Goal: Task Accomplishment & Management: Complete application form

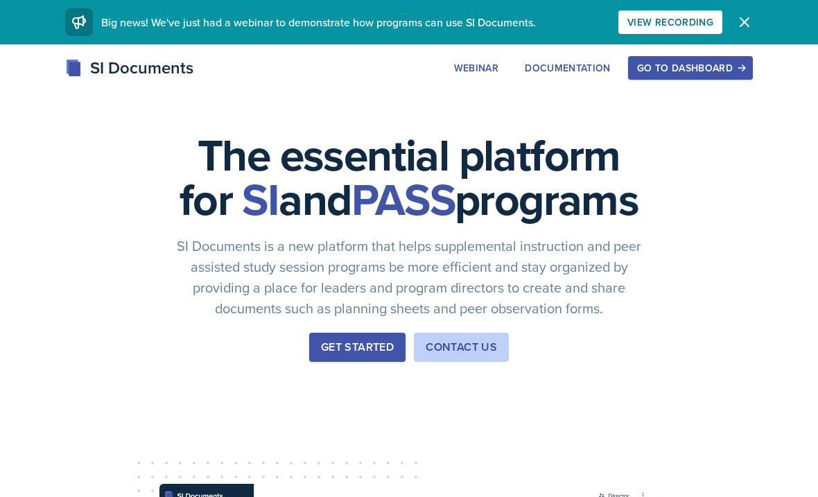
click at [692, 64] on div "Go to Dashboard" at bounding box center [690, 67] width 107 height 11
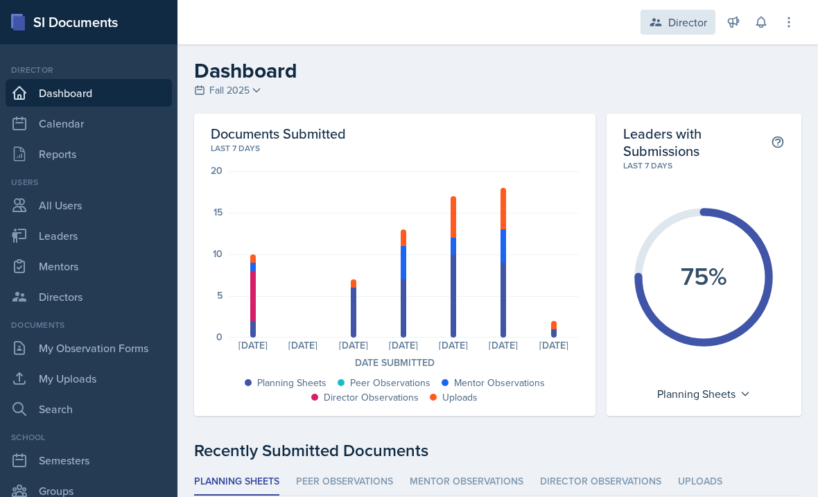
click at [669, 31] on div "Director" at bounding box center [678, 22] width 75 height 25
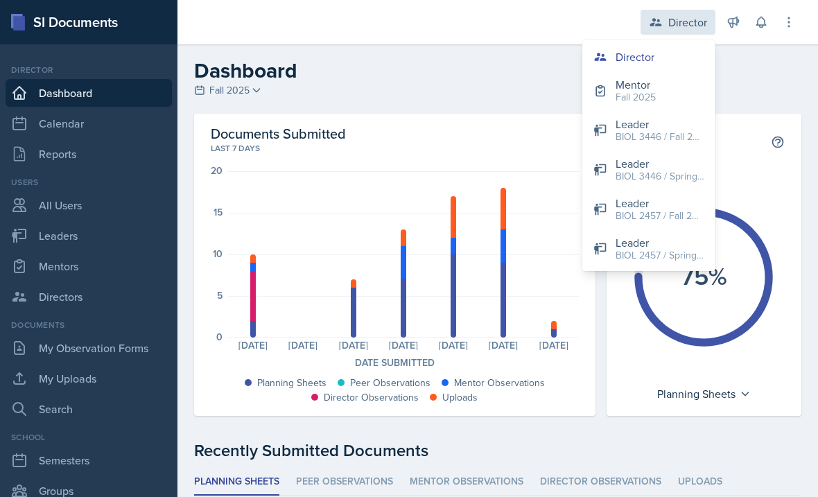
click at [663, 100] on button "Mentor Fall 2025" at bounding box center [648, 91] width 133 height 40
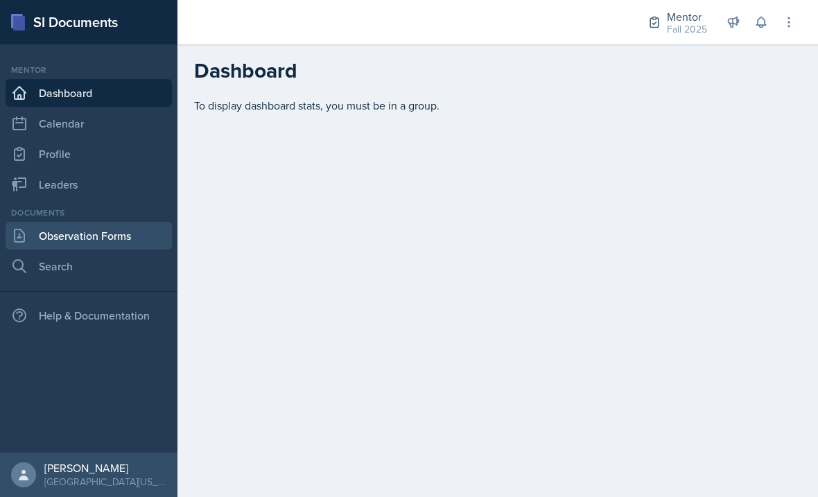
click at [111, 232] on link "Observation Forms" at bounding box center [89, 236] width 166 height 28
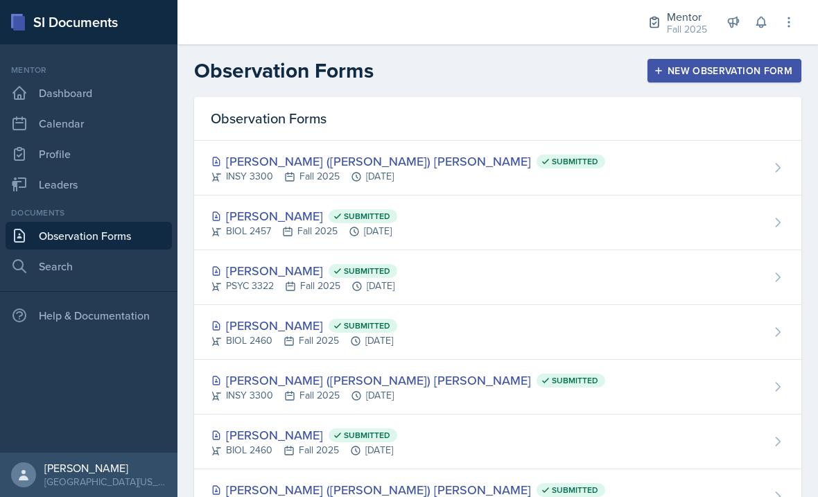
scroll to position [3, 0]
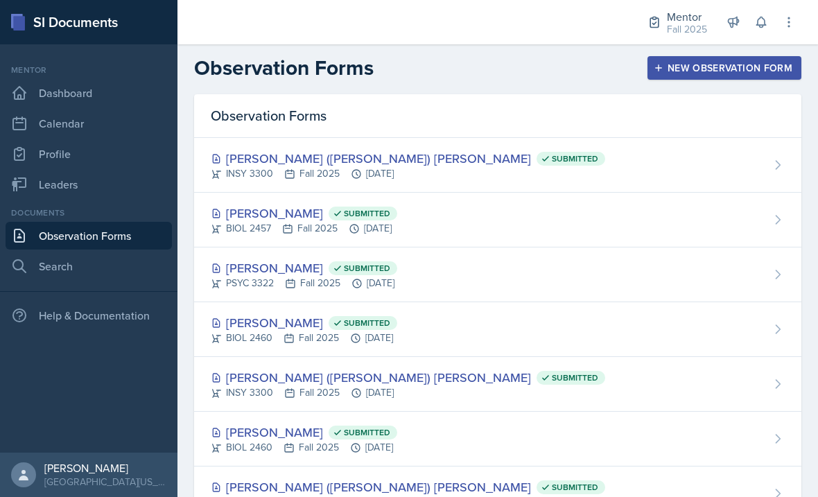
click at [684, 73] on div "New Observation Form" at bounding box center [725, 67] width 136 height 11
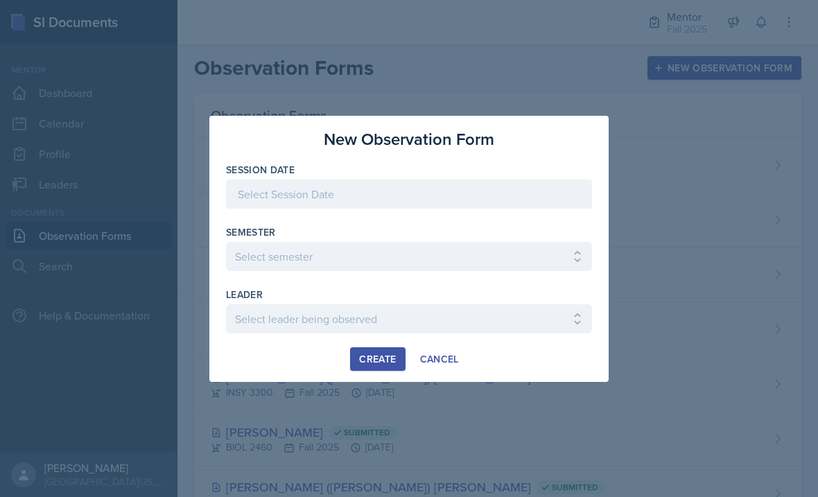
click at [489, 193] on div at bounding box center [409, 194] width 366 height 29
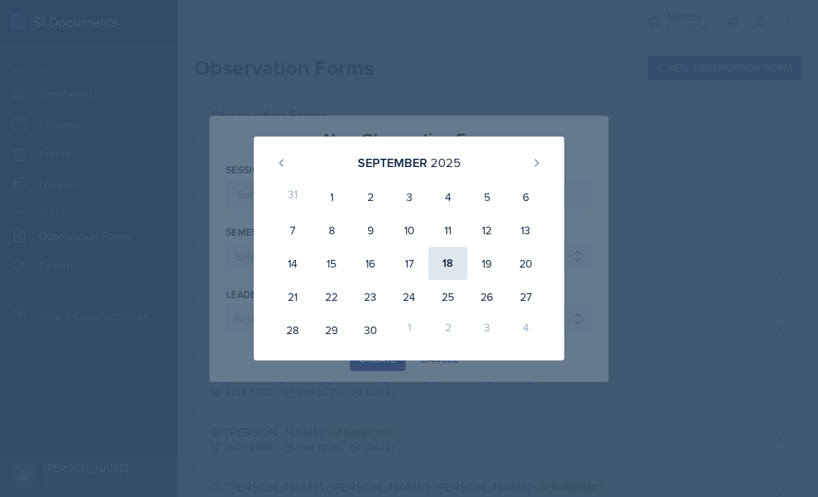
click at [444, 270] on div "18" at bounding box center [447, 263] width 39 height 33
type input "[DATE]"
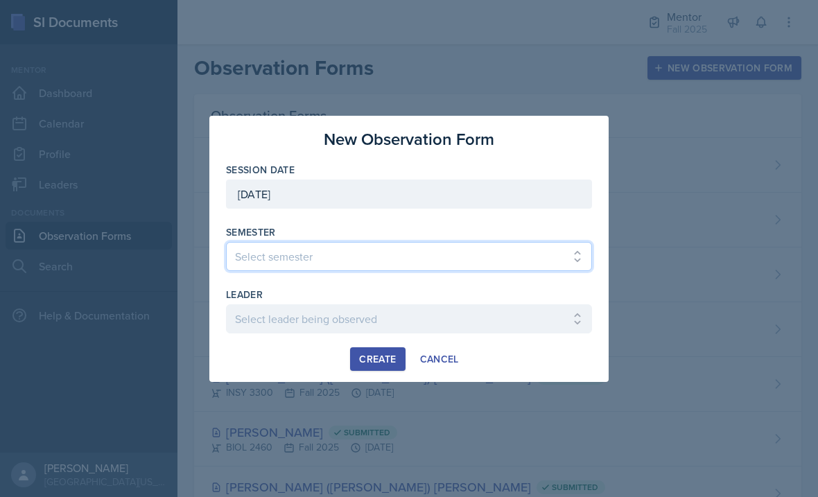
click at [354, 270] on select "Select semester All Fall 2024 Spring 2025 Fall 2025 Spring 2024 Fall 2023" at bounding box center [409, 256] width 366 height 29
select select "a8c40de0-d7eb-4f82-90ee-ac0c6ce45f71"
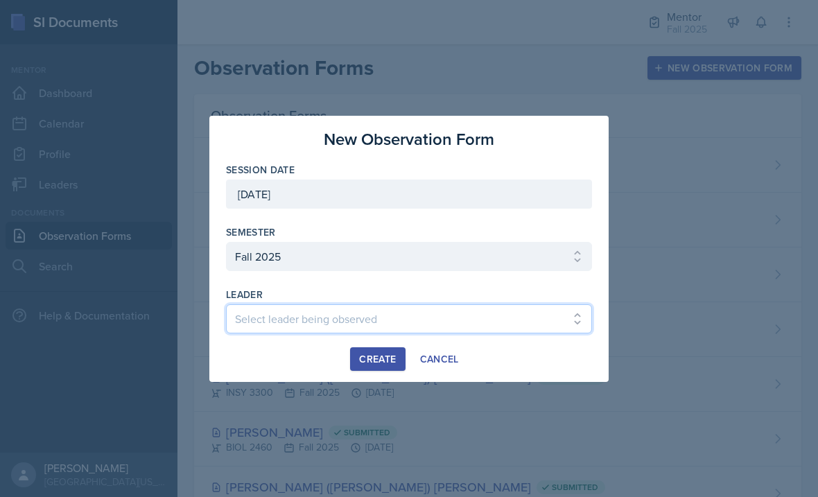
click at [321, 316] on select "Select leader being observed Chelsea Olowodola / BIOL 2458 / Gautam's Group Nis…" at bounding box center [409, 318] width 366 height 29
select select "90548b11-4aac-4676-9965-b29a548f0d27"
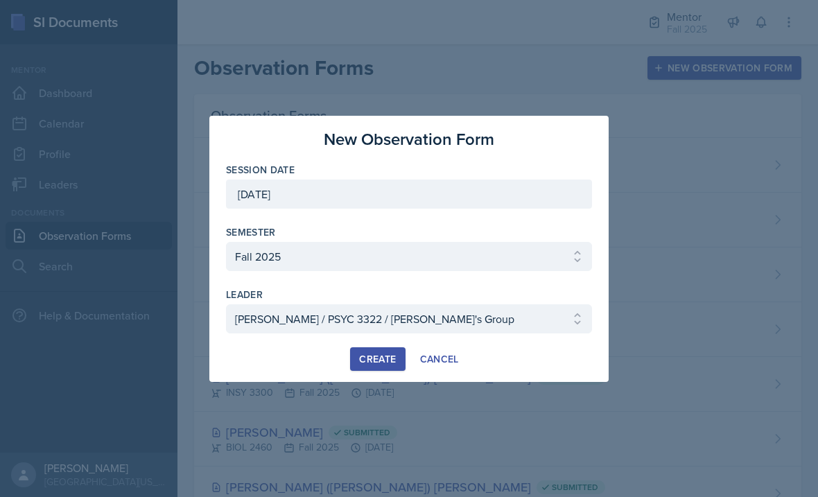
click at [376, 367] on button "Create" at bounding box center [377, 359] width 55 height 24
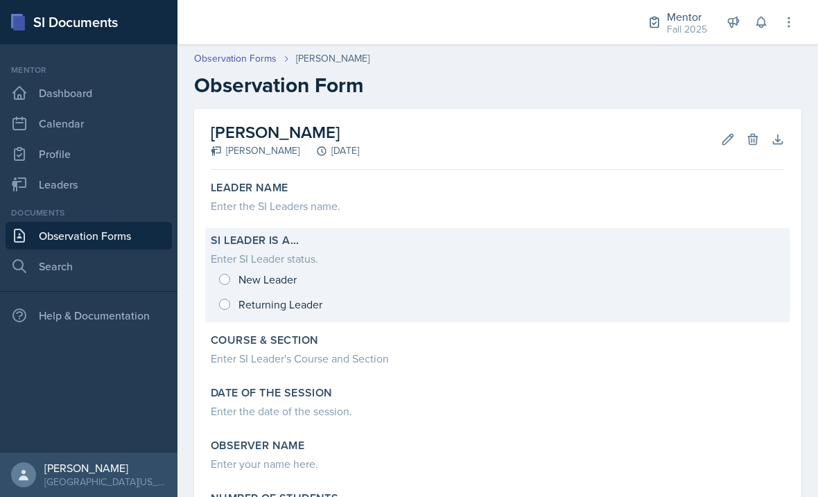
click at [230, 301] on div "New Leader Returning Leader" at bounding box center [498, 292] width 574 height 50
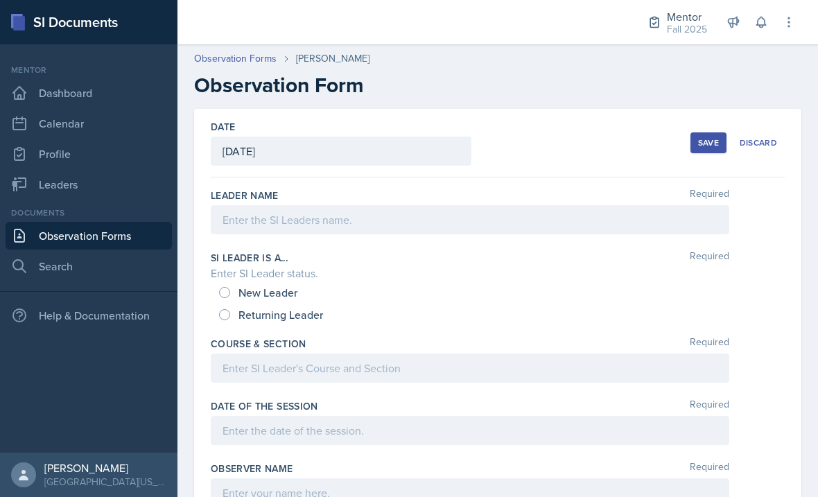
click at [220, 319] on input "Returning Leader" at bounding box center [224, 314] width 11 height 11
radio input "true"
click at [335, 225] on div at bounding box center [470, 219] width 519 height 29
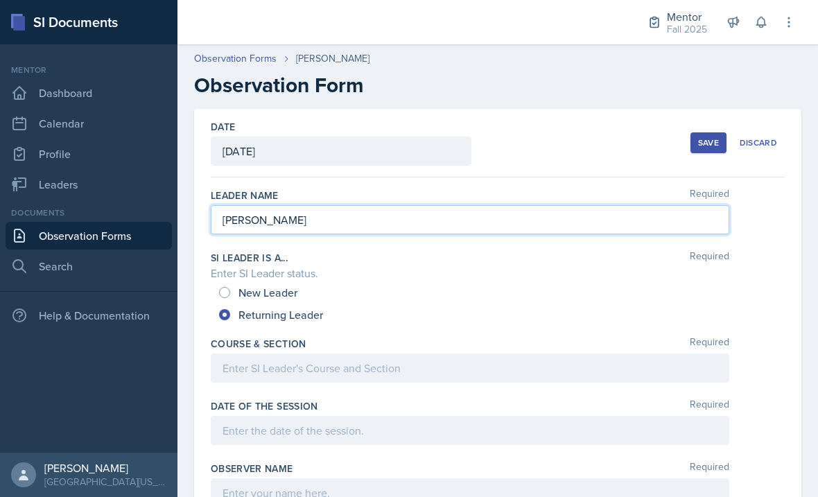
click at [426, 372] on div at bounding box center [470, 368] width 519 height 29
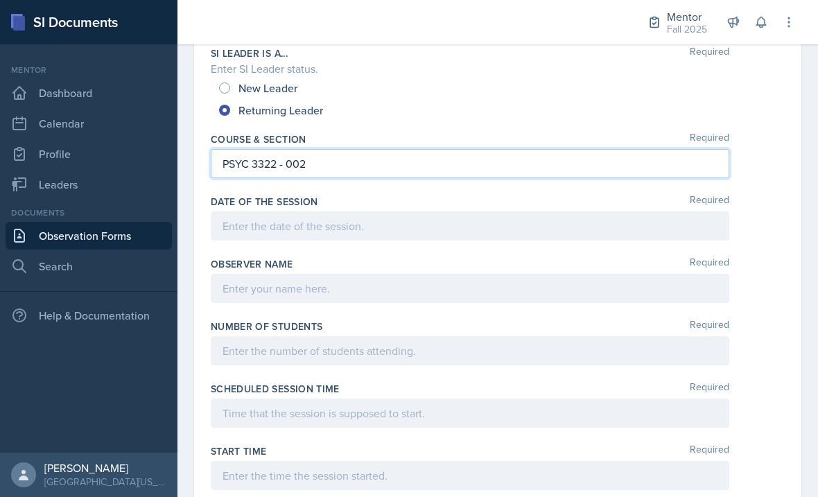
scroll to position [215, 0]
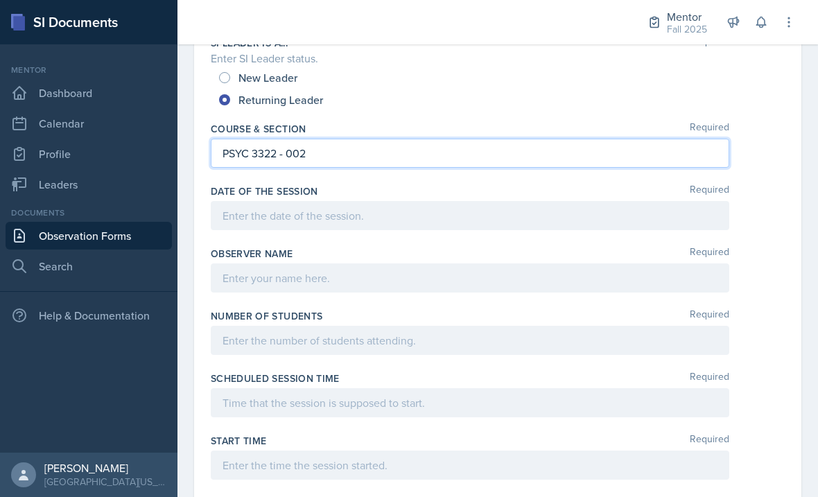
click at [390, 222] on div at bounding box center [470, 215] width 519 height 29
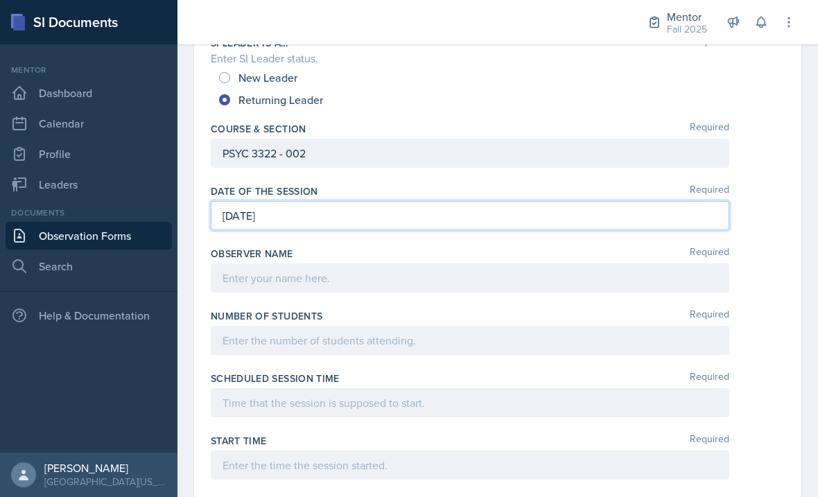
click at [417, 284] on div at bounding box center [470, 277] width 519 height 29
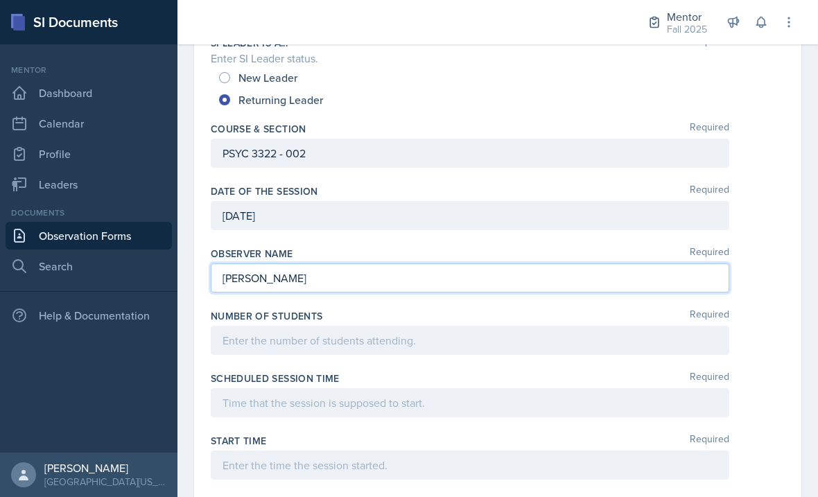
click at [394, 372] on div "Scheduled session time Required" at bounding box center [498, 379] width 574 height 14
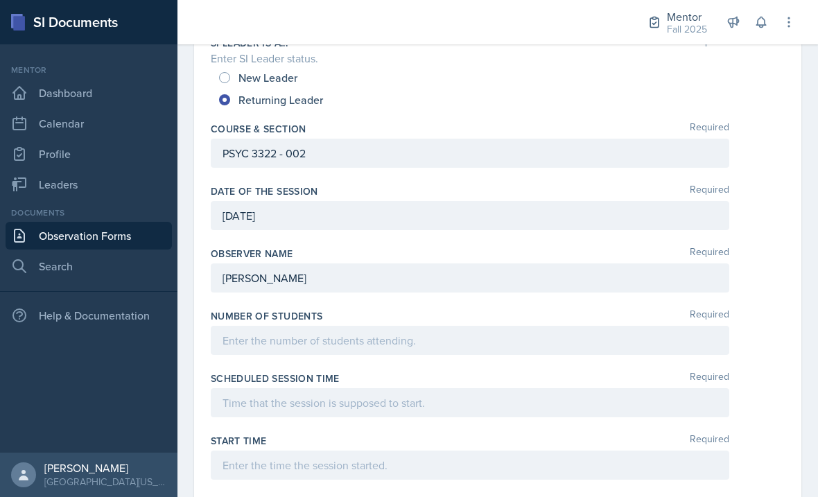
click at [446, 344] on div at bounding box center [470, 340] width 519 height 29
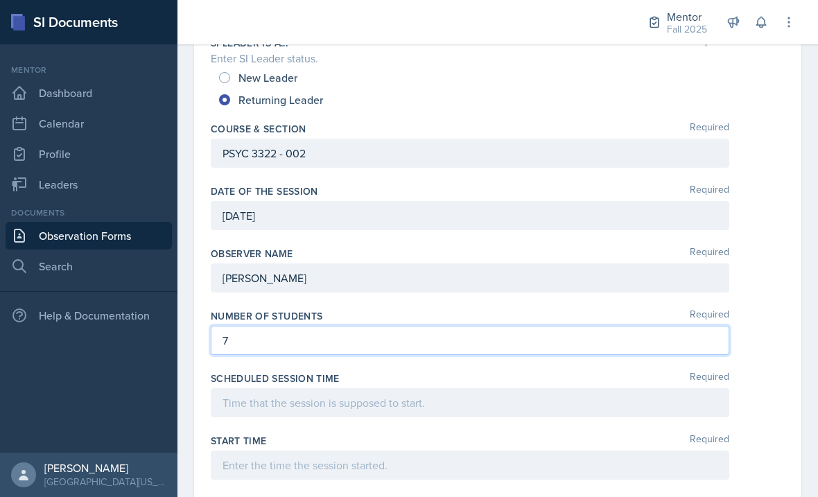
click at [518, 406] on div at bounding box center [470, 402] width 519 height 29
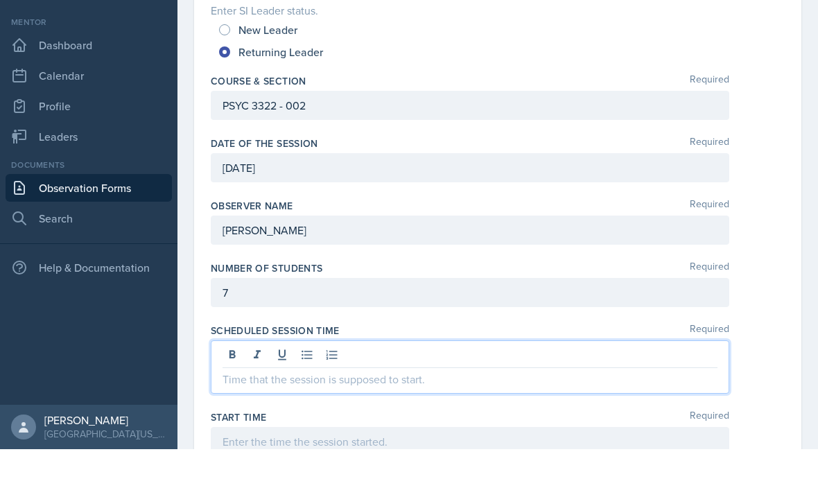
scroll to position [40, 0]
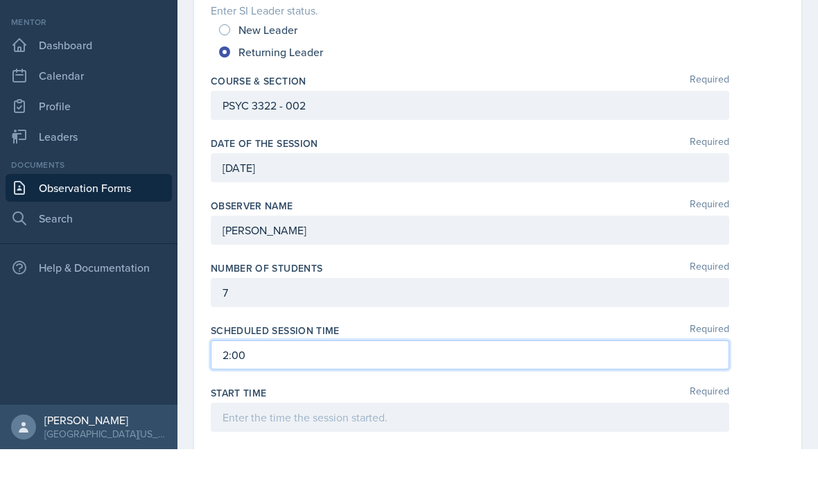
click at [568, 451] on div at bounding box center [470, 465] width 519 height 29
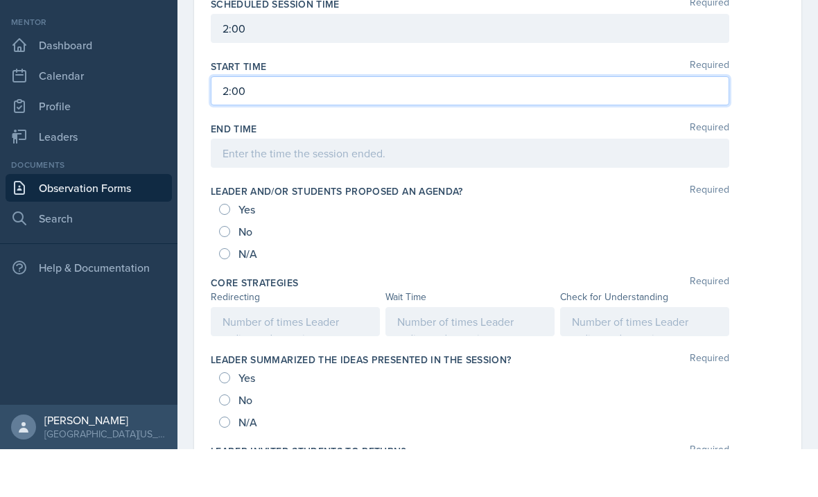
scroll to position [558, 0]
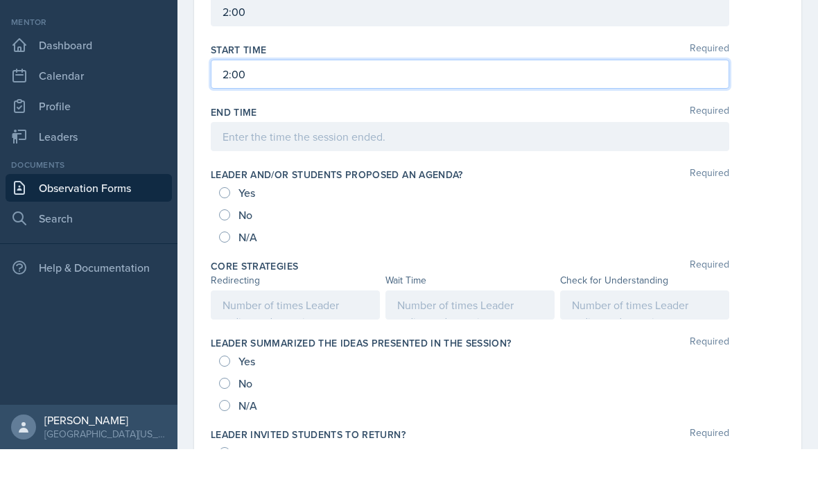
click at [228, 403] on input "Yes" at bounding box center [224, 408] width 11 height 11
radio input "true"
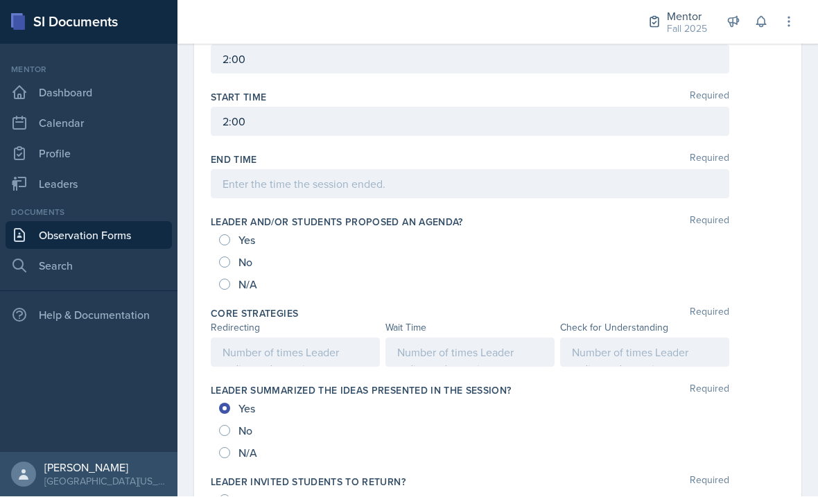
click at [227, 403] on input "Yes" at bounding box center [224, 408] width 11 height 11
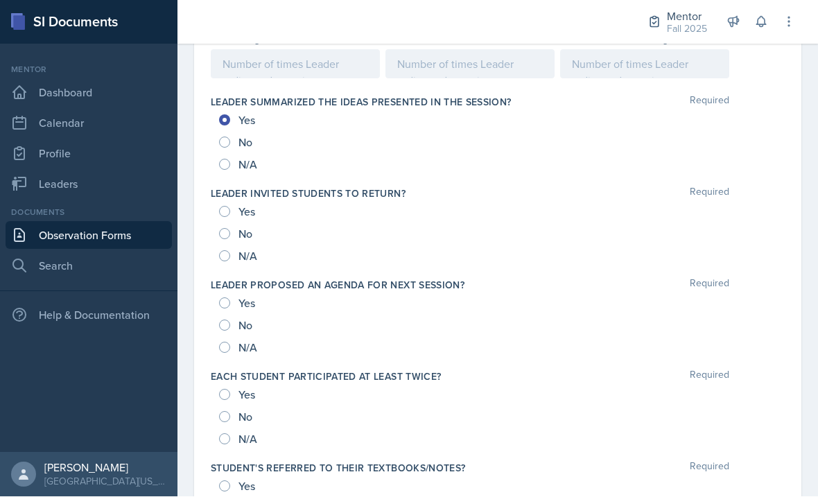
scroll to position [846, 0]
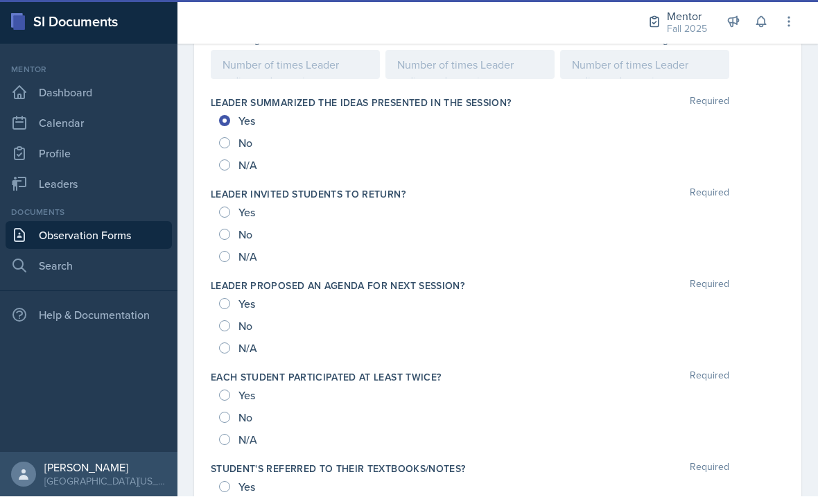
click at [216, 293] on div "Yes No N/A" at bounding box center [498, 326] width 574 height 67
click at [229, 299] on input "Yes" at bounding box center [224, 304] width 11 height 11
radio input "true"
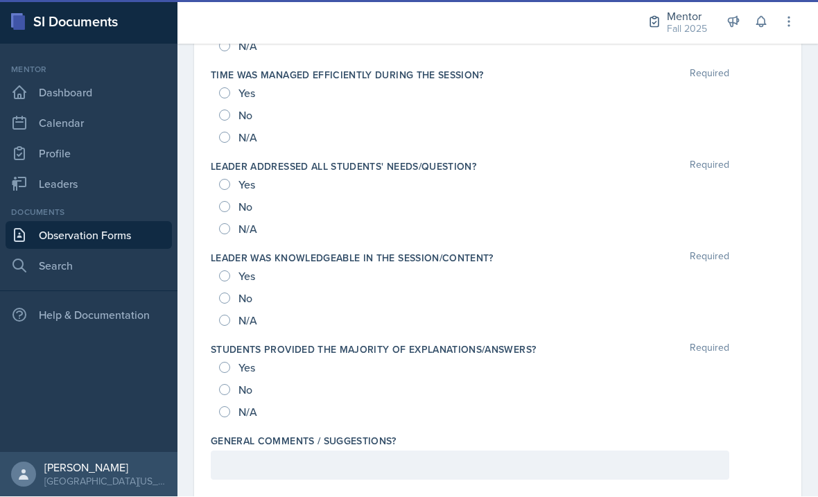
scroll to position [1422, 0]
click at [343, 452] on div at bounding box center [470, 466] width 519 height 29
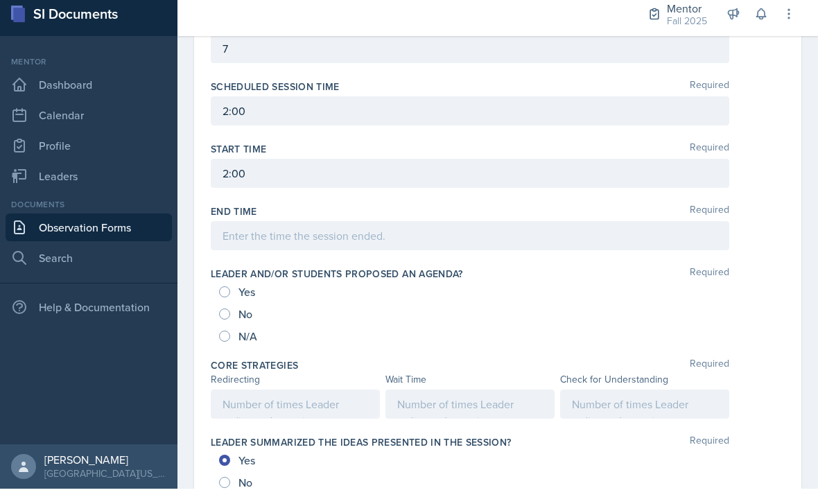
scroll to position [521, 0]
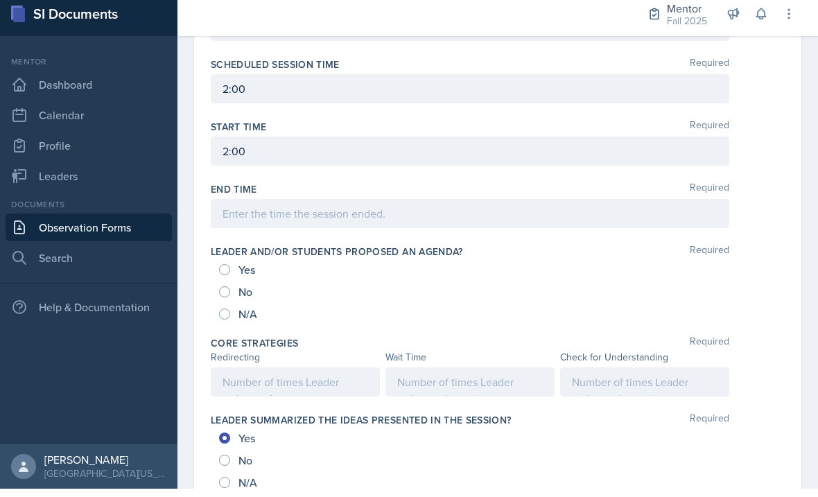
click at [514, 376] on div at bounding box center [469, 390] width 169 height 29
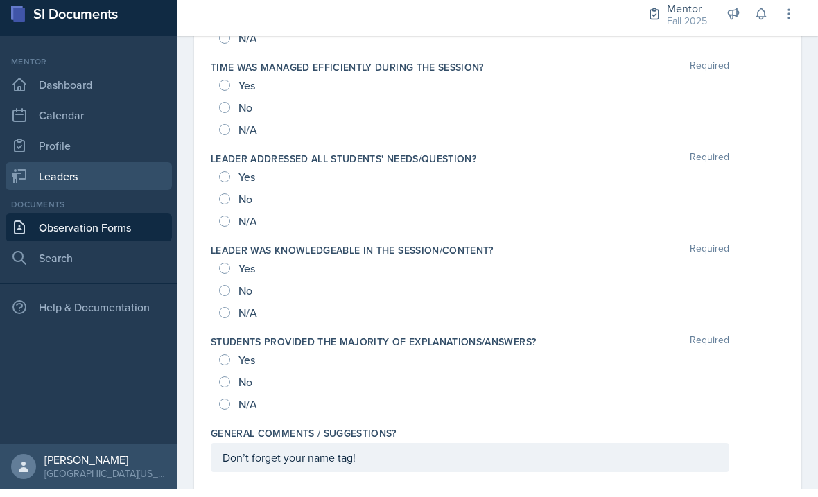
scroll to position [1422, 0]
click at [229, 363] on input "Yes" at bounding box center [224, 368] width 11 height 11
radio input "true"
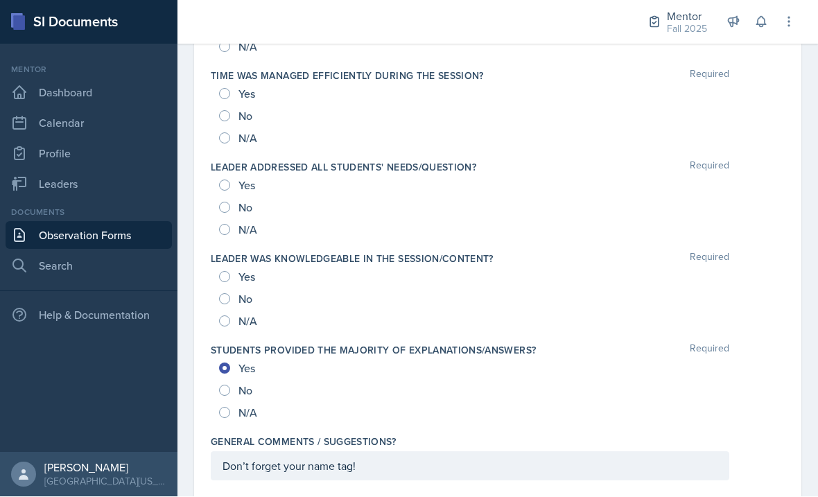
click at [240, 284] on span "Yes" at bounding box center [246, 277] width 17 height 14
click at [230, 283] on input "Yes" at bounding box center [224, 277] width 11 height 11
radio input "true"
click at [226, 189] on input "Yes" at bounding box center [224, 185] width 11 height 11
radio input "true"
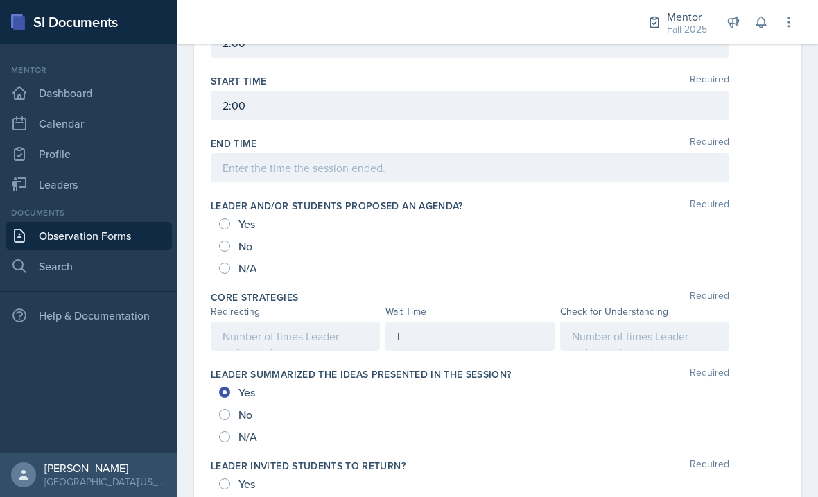
scroll to position [589, 0]
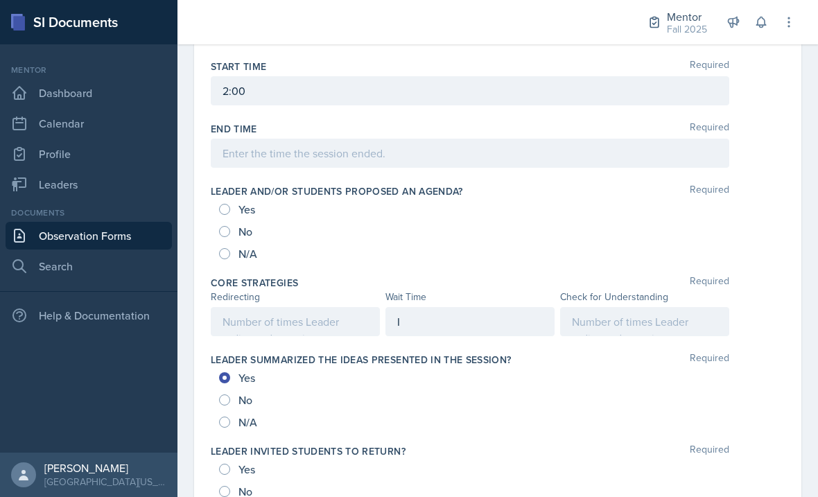
click at [437, 329] on div "I" at bounding box center [469, 321] width 169 height 29
click at [319, 314] on div at bounding box center [295, 321] width 169 height 29
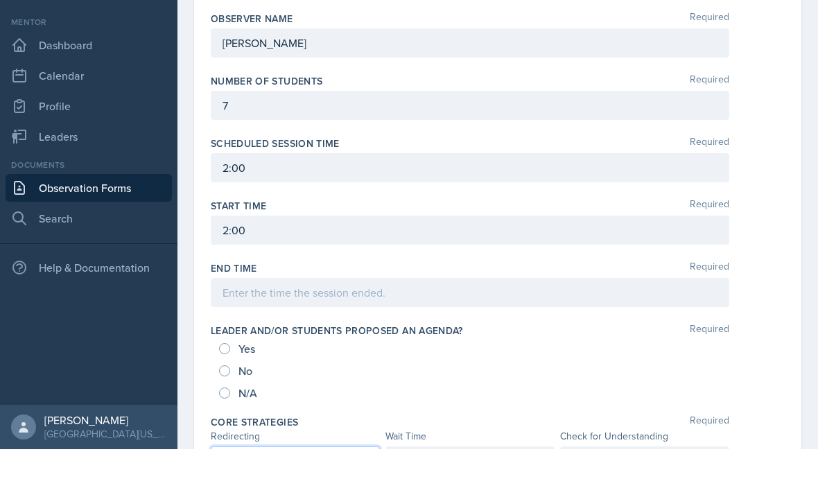
scroll to position [550, 0]
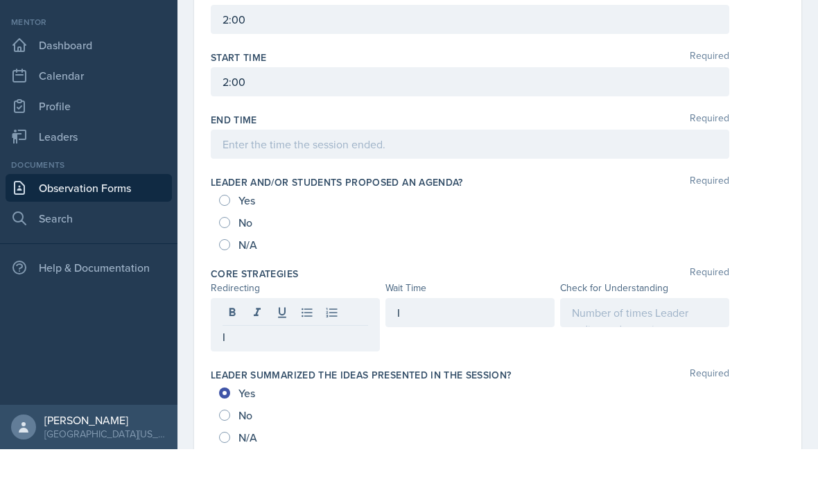
click at [238, 237] on div "Yes" at bounding box center [238, 248] width 39 height 22
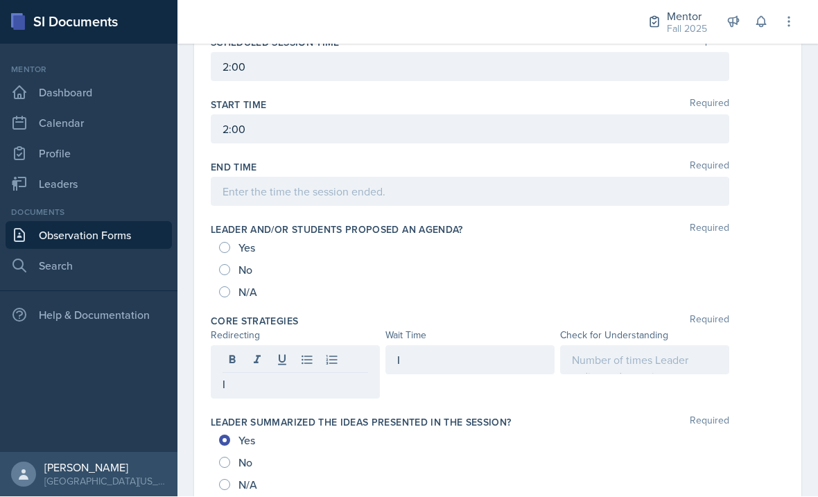
click at [220, 243] on input "Yes" at bounding box center [224, 248] width 11 height 11
radio input "true"
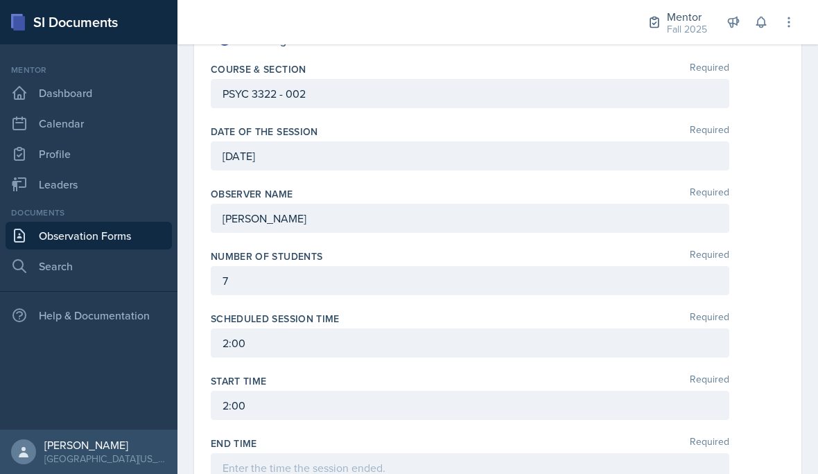
scroll to position [256, 0]
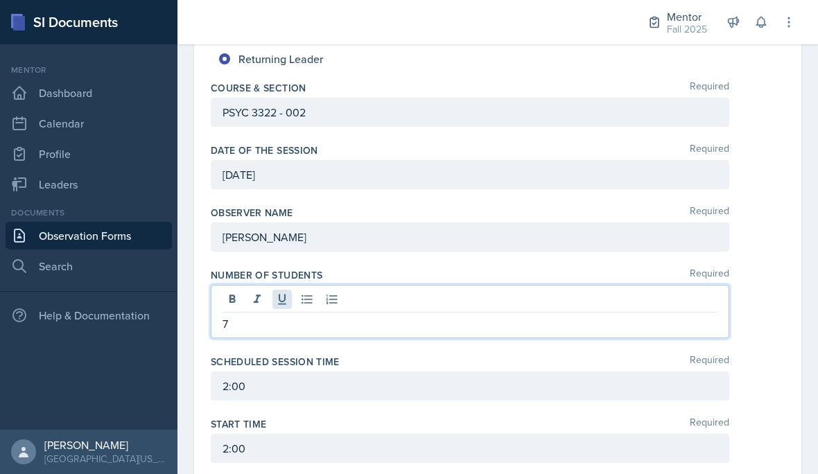
click at [281, 285] on div "7" at bounding box center [470, 311] width 519 height 53
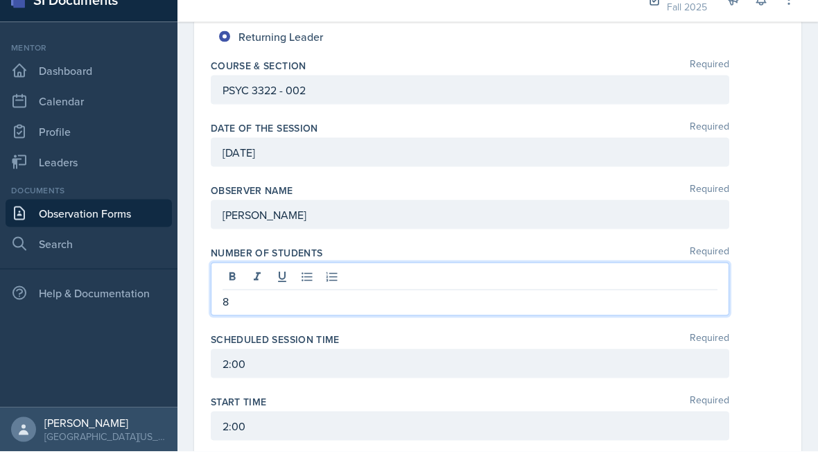
scroll to position [40, 0]
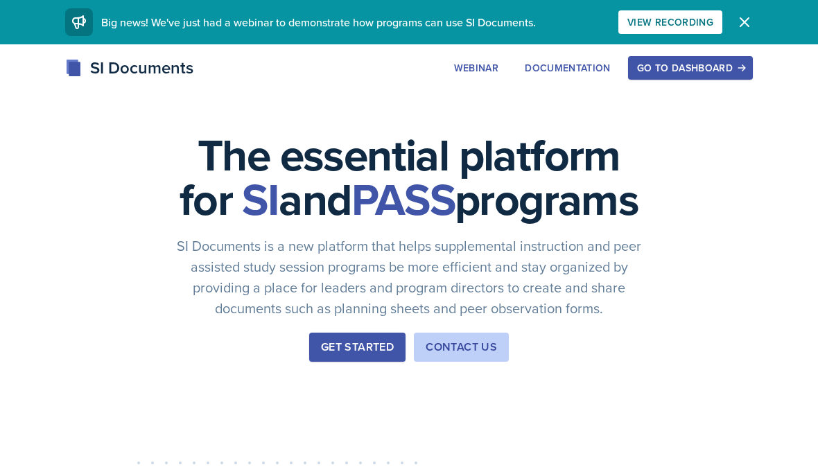
click at [666, 78] on button "Go to Dashboard" at bounding box center [690, 68] width 125 height 24
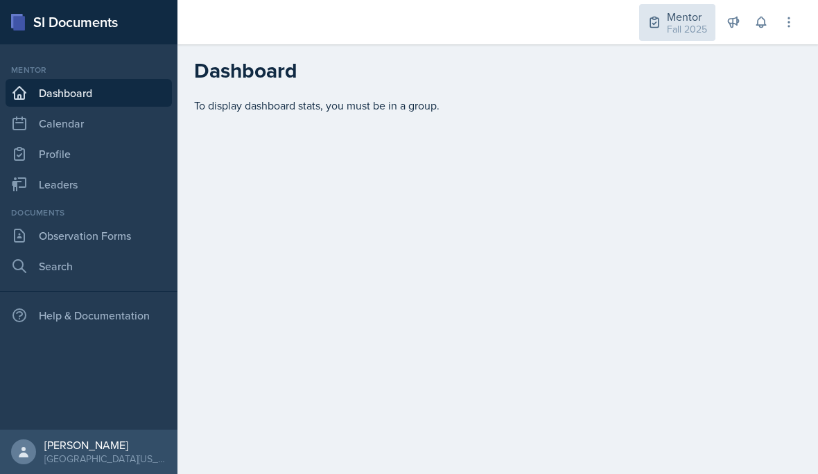
click at [694, 27] on div "Fall 2025" at bounding box center [687, 29] width 40 height 15
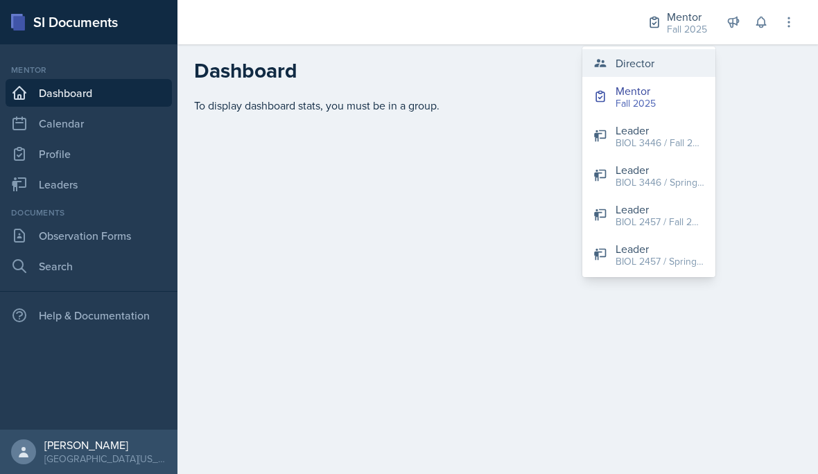
click at [677, 66] on button "Director" at bounding box center [648, 63] width 133 height 28
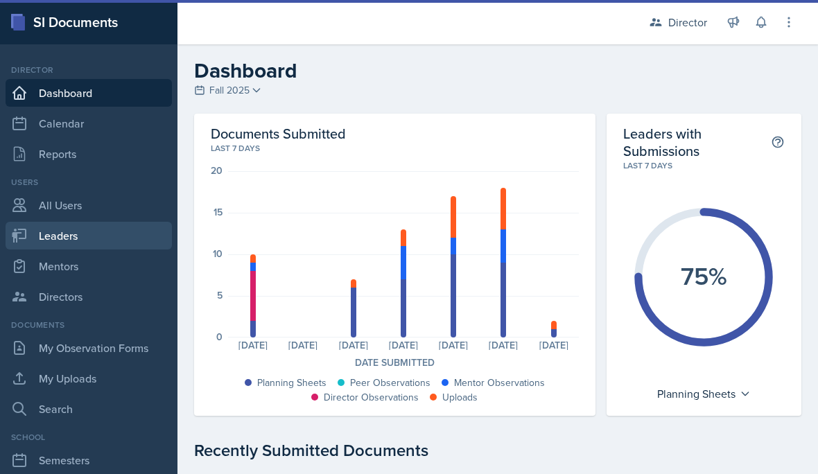
click at [103, 240] on link "Leaders" at bounding box center [89, 236] width 166 height 28
select select "a8c40de0-d7eb-4f82-90ee-ac0c6ce45f71"
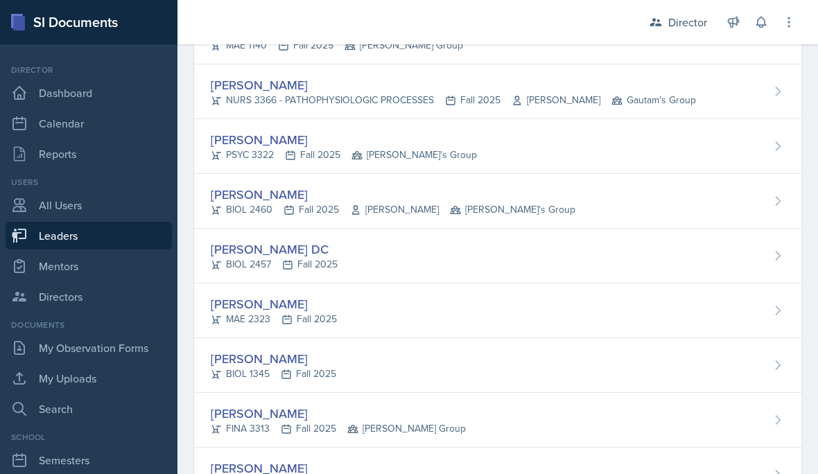
scroll to position [352, 0]
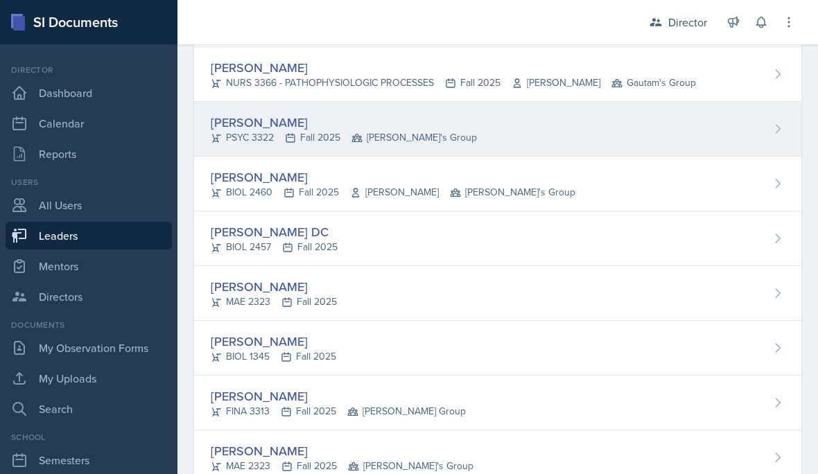
click at [452, 120] on div "Troy Broome PSYC 3322 Fall 2025 Robin's Group" at bounding box center [497, 129] width 607 height 55
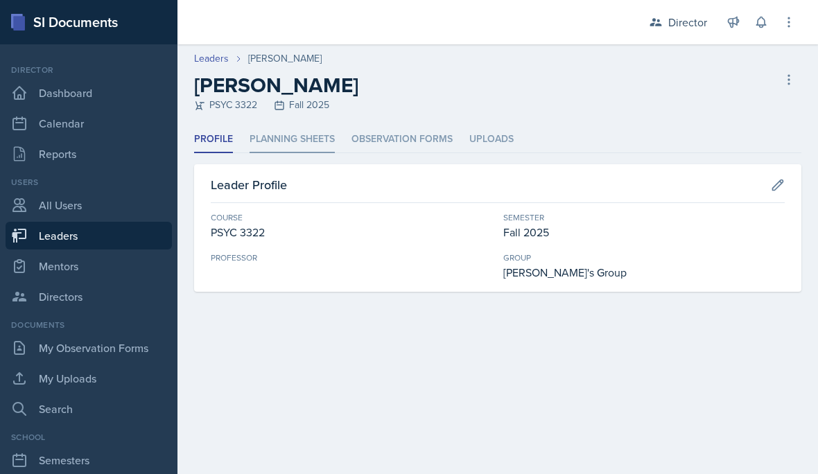
click at [264, 137] on li "Planning Sheets" at bounding box center [292, 139] width 85 height 27
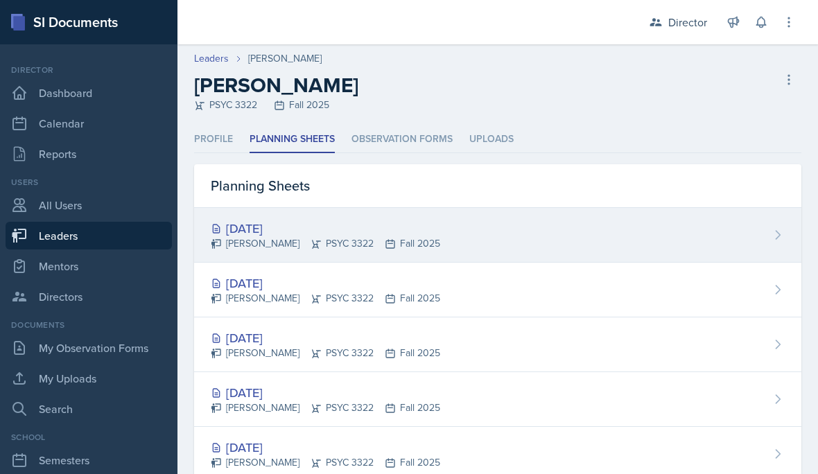
click at [319, 245] on div "Troy Broome PSYC 3322 Fall 2025" at bounding box center [325, 243] width 229 height 15
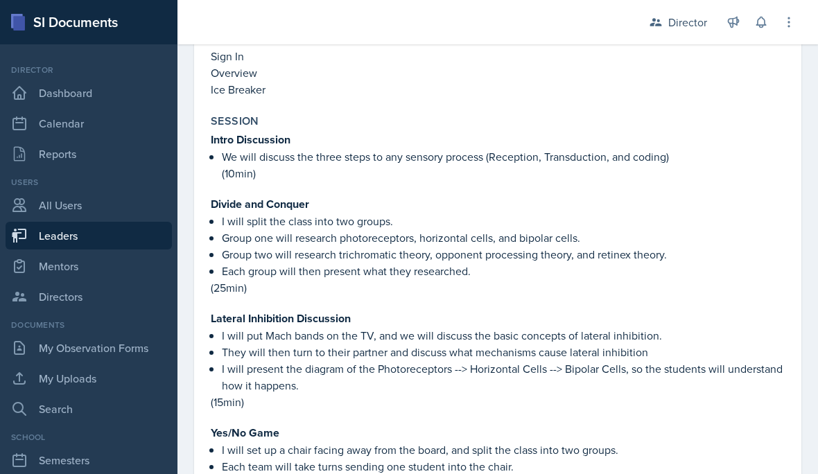
scroll to position [1436, 0]
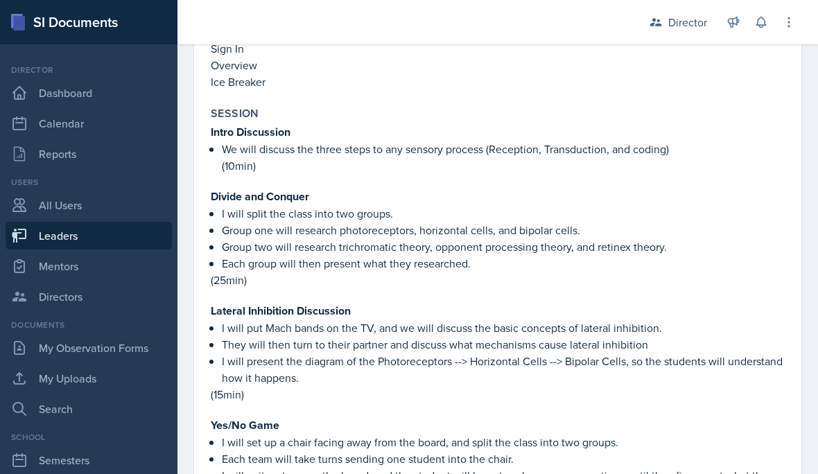
scroll to position [1441, 0]
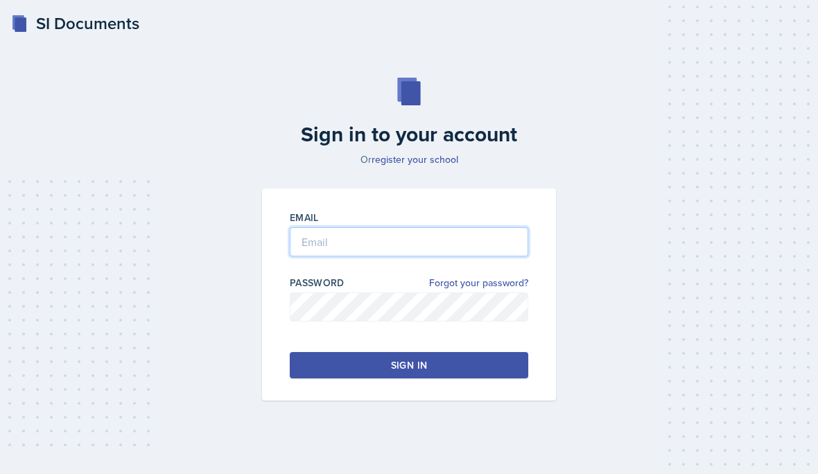
click at [446, 257] on input "email" at bounding box center [409, 241] width 238 height 29
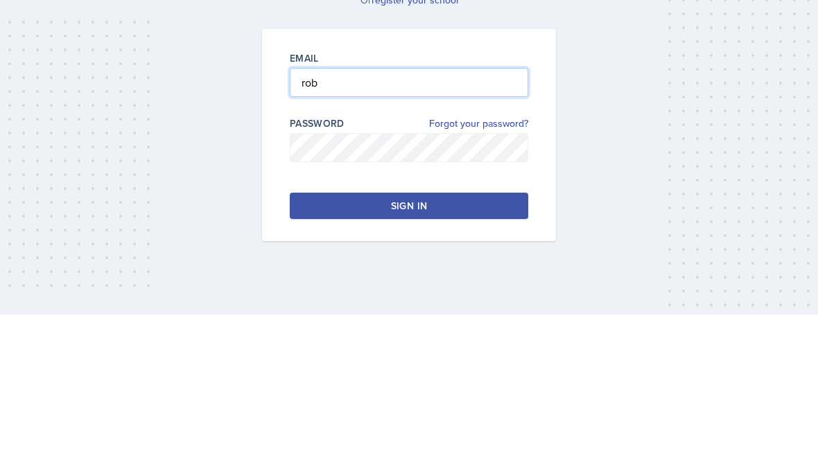
type input "[PERSON_NAME][EMAIL_ADDRESS][DOMAIN_NAME]"
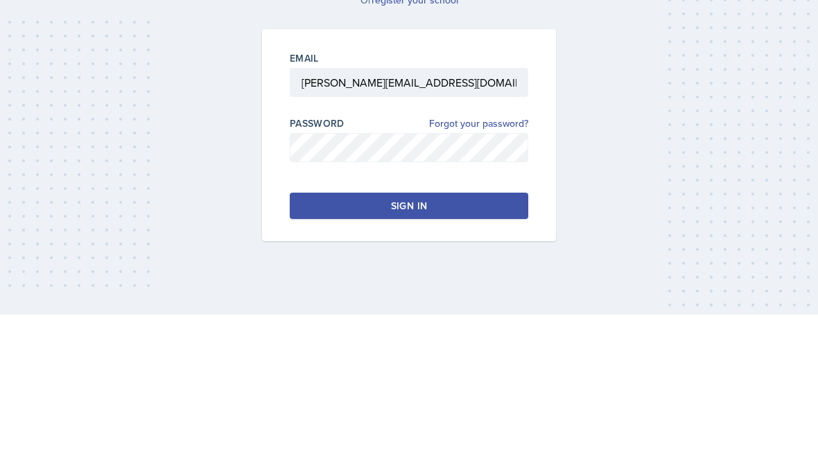
scroll to position [62, 0]
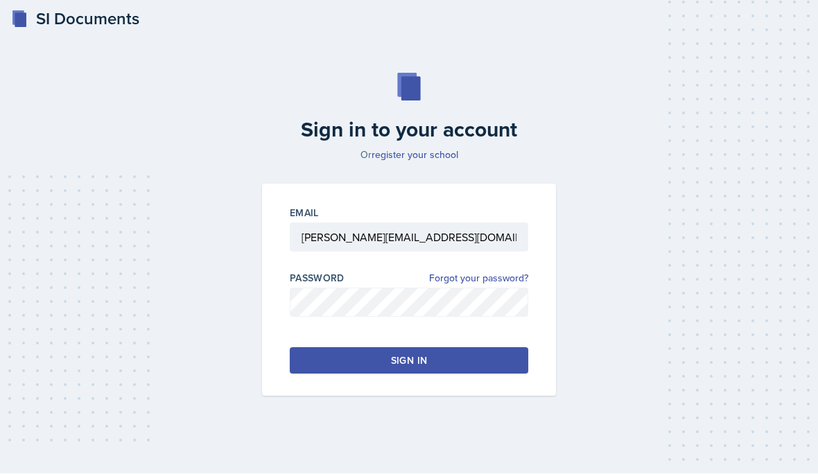
click at [428, 348] on button "Sign in" at bounding box center [409, 361] width 238 height 26
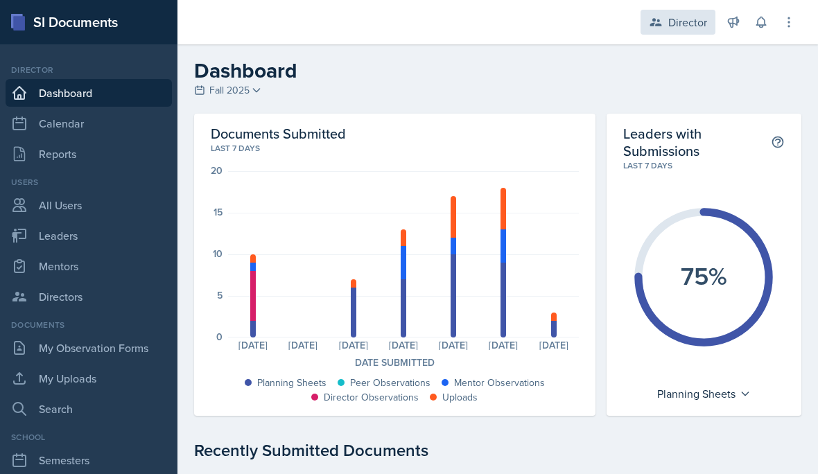
click at [685, 21] on div "Director" at bounding box center [687, 22] width 39 height 17
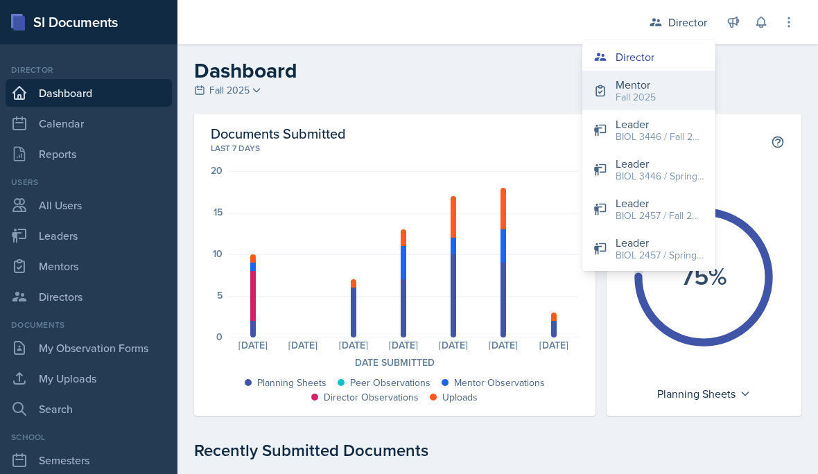
click at [666, 87] on button "Mentor Fall 2025" at bounding box center [648, 91] width 133 height 40
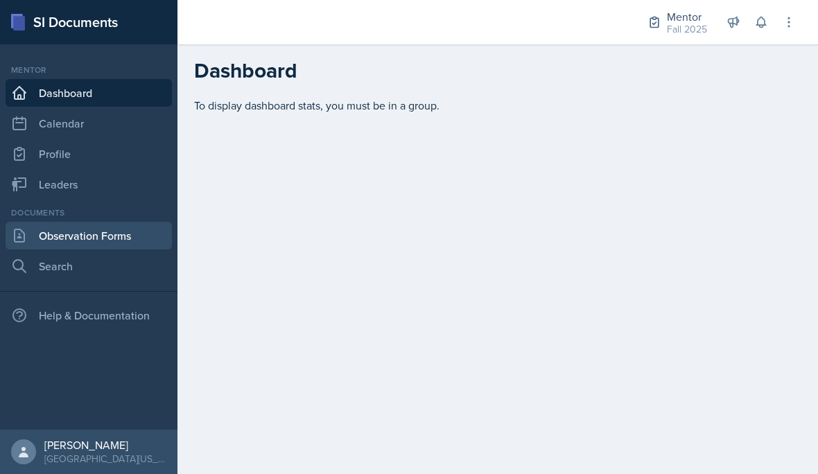
click at [132, 243] on link "Observation Forms" at bounding box center [89, 236] width 166 height 28
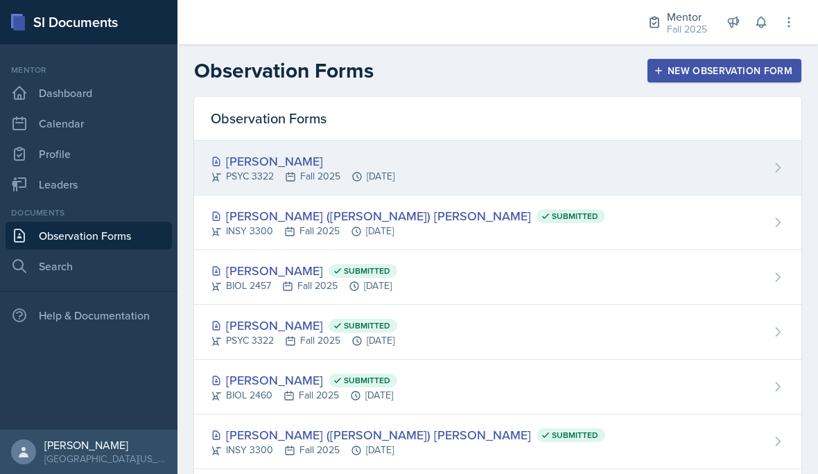
click at [394, 167] on div "[PERSON_NAME]" at bounding box center [303, 161] width 184 height 19
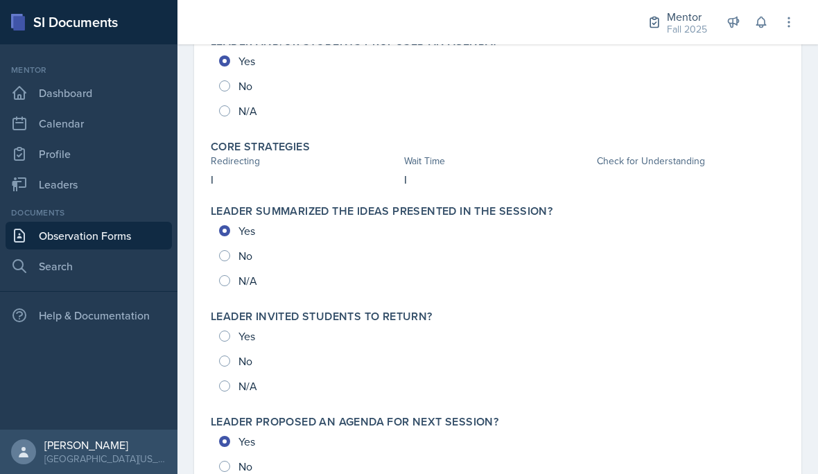
scroll to position [629, 0]
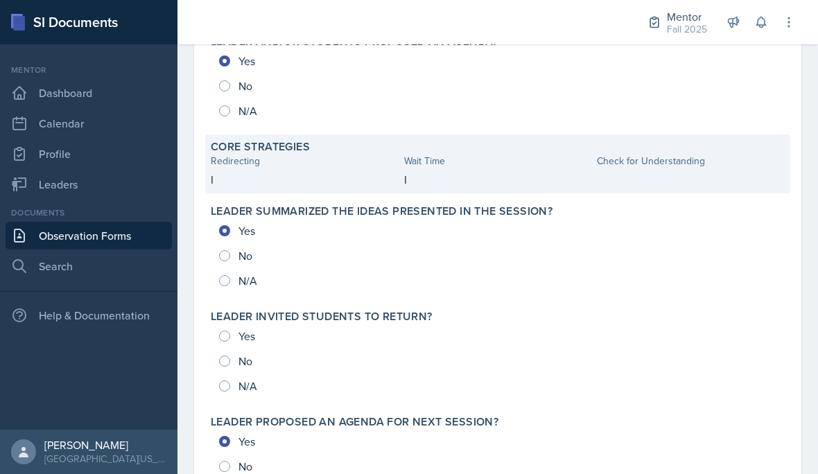
click at [624, 186] on div at bounding box center [691, 179] width 188 height 17
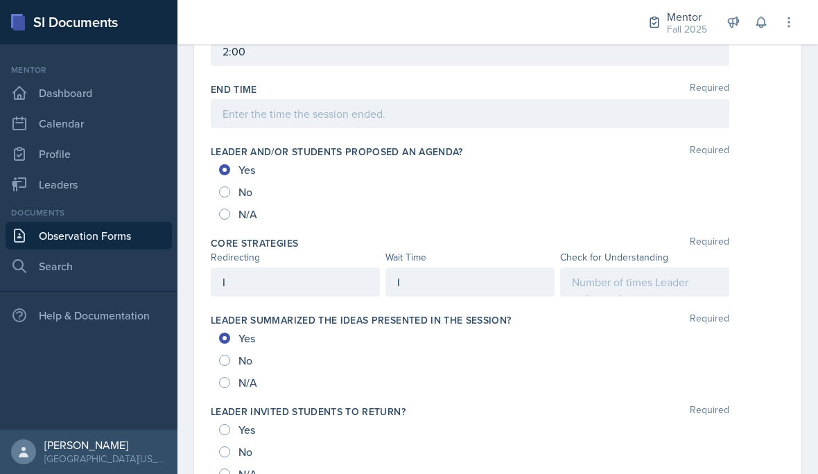
click at [592, 286] on div at bounding box center [644, 282] width 169 height 29
click at [467, 286] on div "I" at bounding box center [469, 282] width 169 height 29
click at [268, 281] on div "I" at bounding box center [295, 282] width 169 height 29
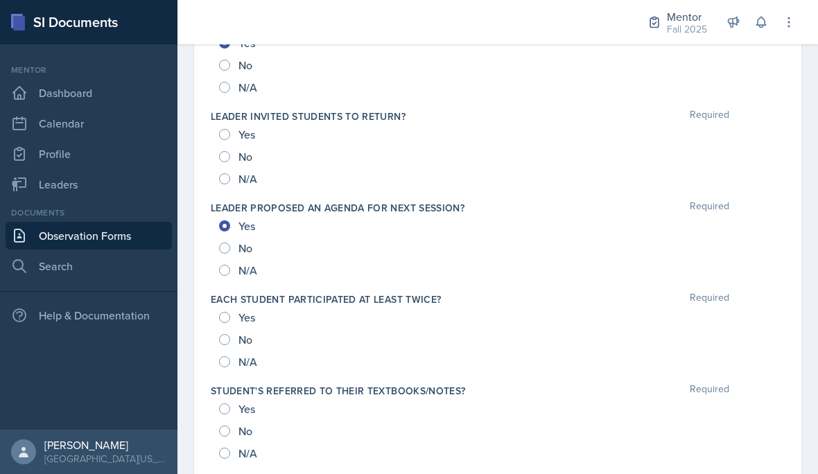
scroll to position [941, 0]
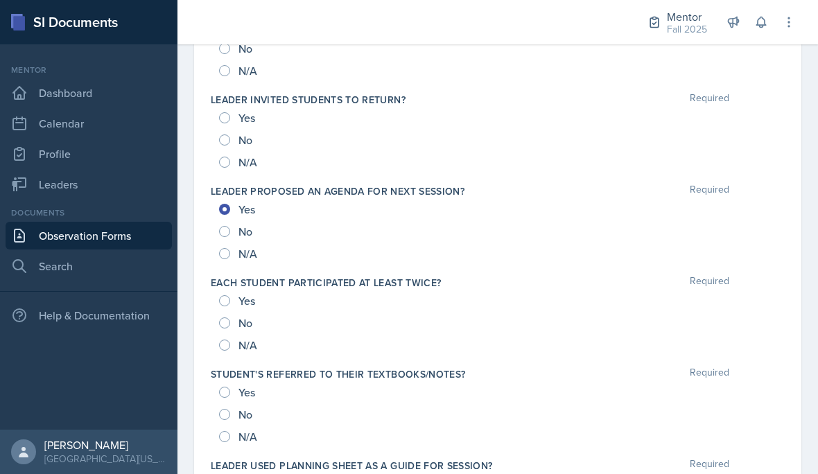
click at [221, 302] on input "Yes" at bounding box center [224, 300] width 11 height 11
radio input "true"
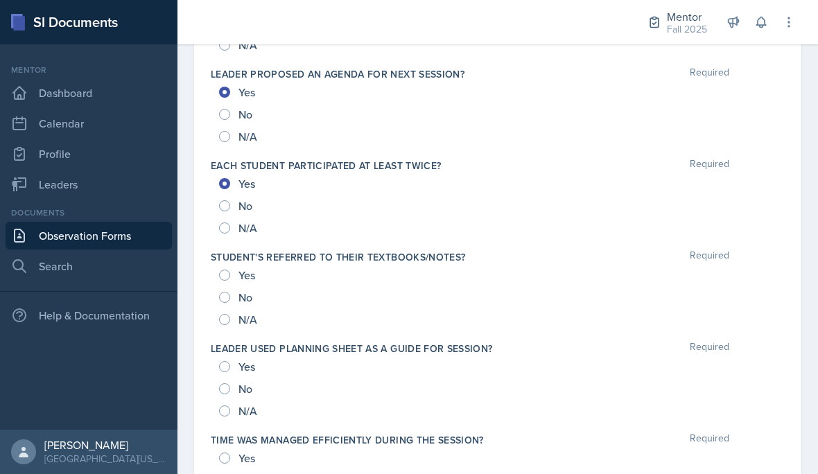
scroll to position [1057, 0]
click at [243, 278] on span "Yes" at bounding box center [246, 277] width 17 height 14
click at [230, 278] on input "Yes" at bounding box center [224, 276] width 11 height 11
radio input "true"
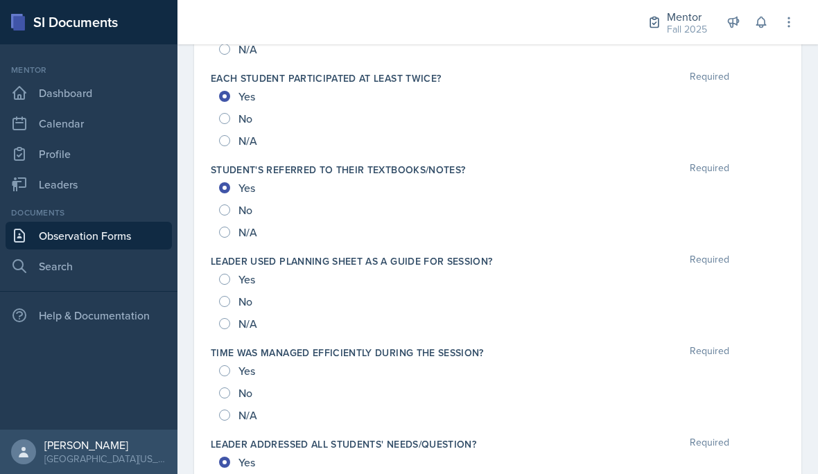
click at [239, 281] on span "Yes" at bounding box center [246, 279] width 17 height 14
click at [230, 281] on input "Yes" at bounding box center [224, 279] width 11 height 11
radio input "true"
click at [228, 363] on div "Yes" at bounding box center [238, 371] width 39 height 22
click at [228, 372] on input "Yes" at bounding box center [224, 370] width 11 height 11
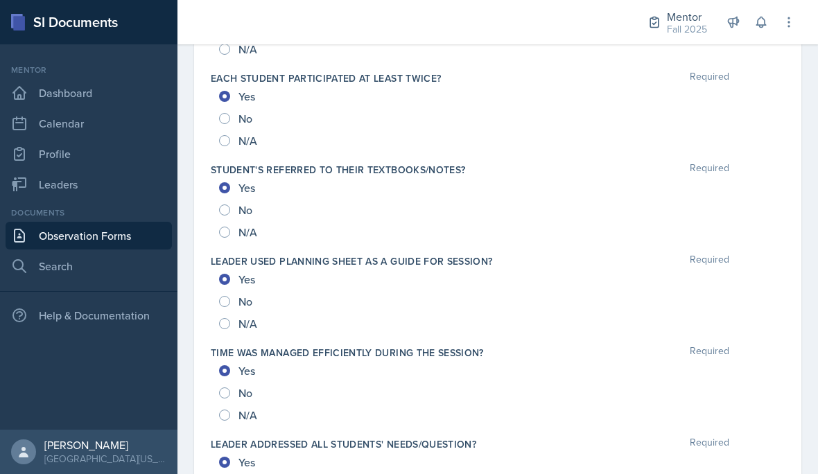
radio input "true"
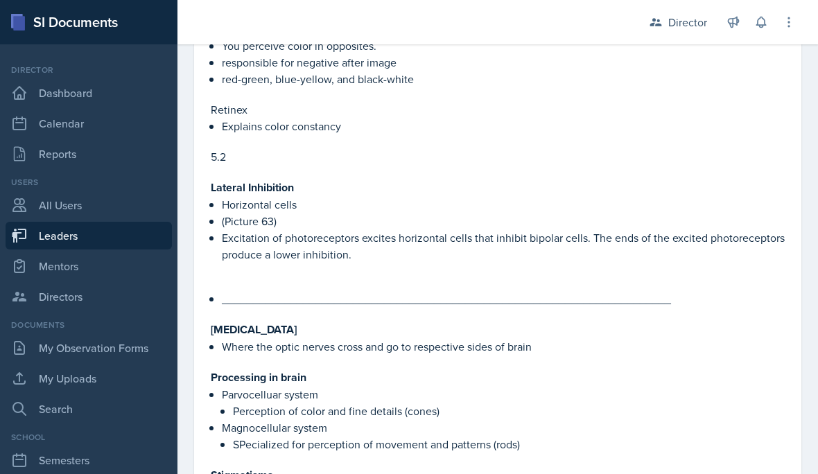
scroll to position [726, 0]
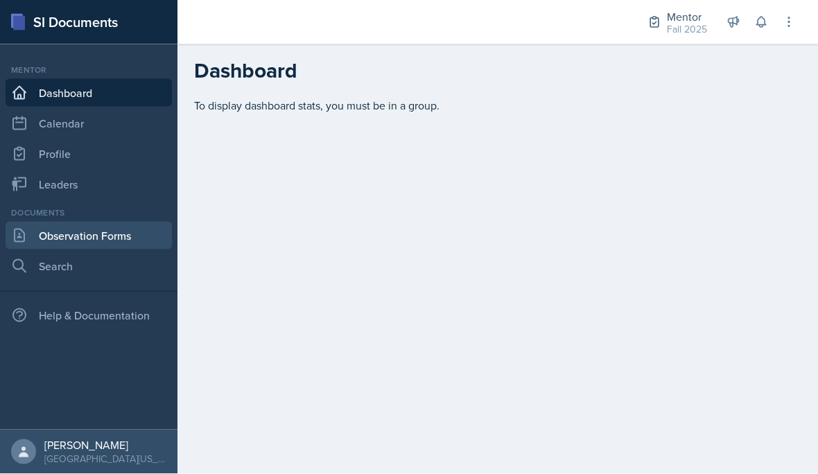
click at [127, 231] on link "Observation Forms" at bounding box center [89, 236] width 166 height 28
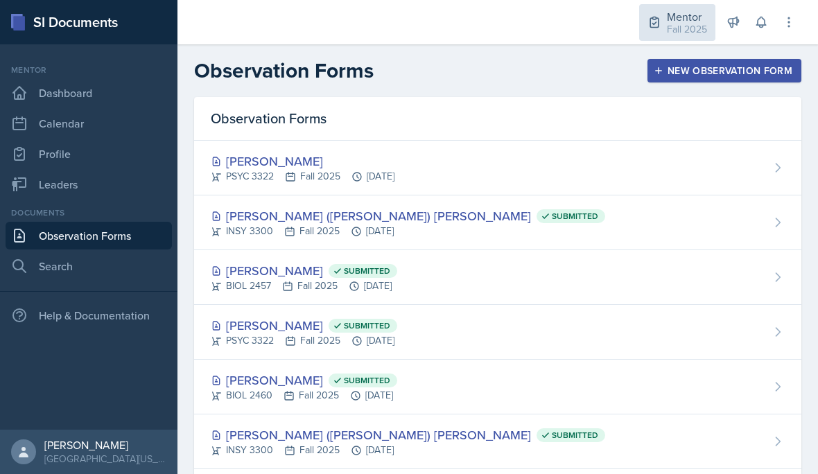
click at [670, 31] on div "Fall 2025" at bounding box center [687, 29] width 40 height 15
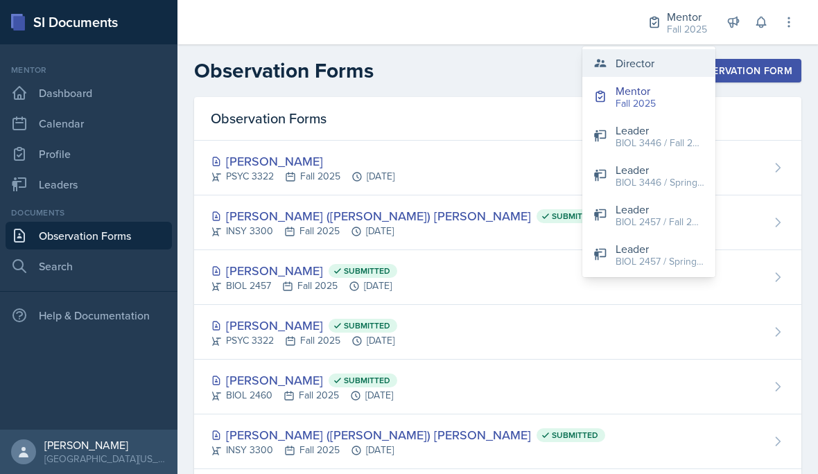
click at [658, 67] on button "Director" at bounding box center [648, 63] width 133 height 28
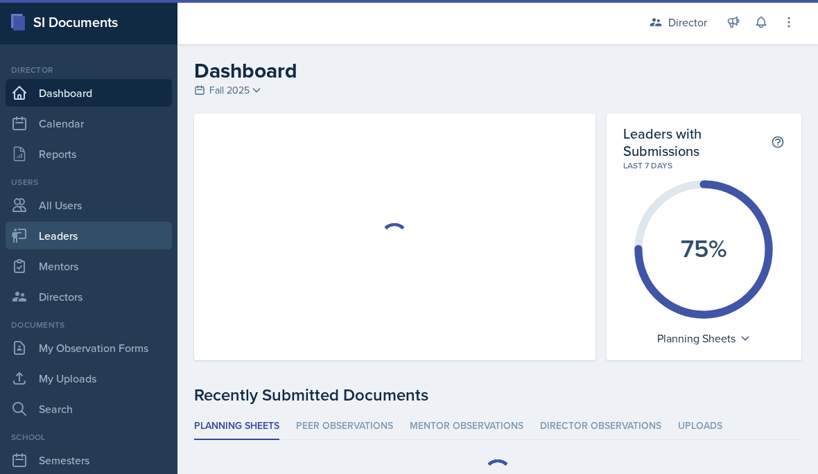
click at [103, 233] on link "Leaders" at bounding box center [89, 236] width 166 height 28
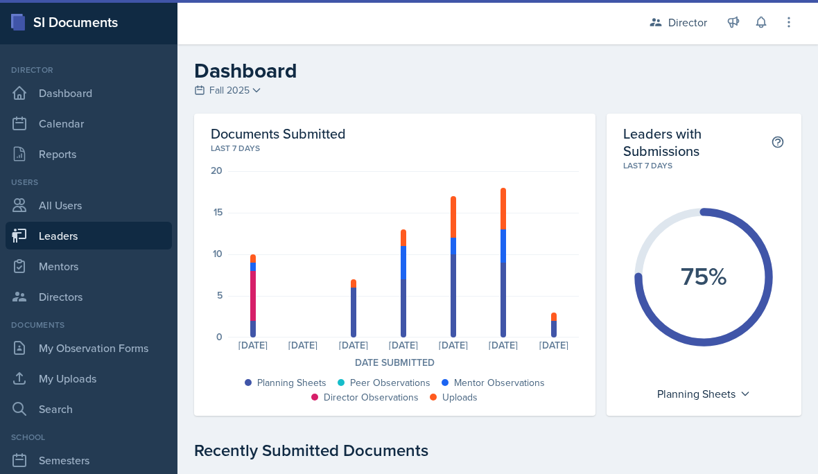
select select "a8c40de0-d7eb-4f82-90ee-ac0c6ce45f71"
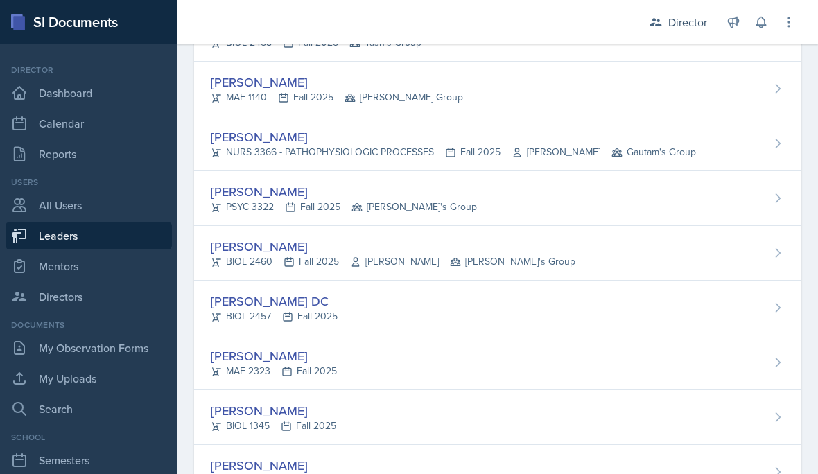
scroll to position [282, 0]
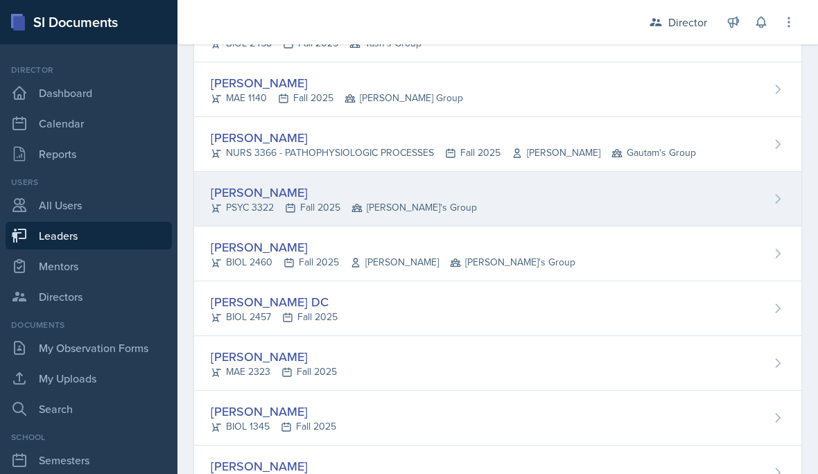
click at [551, 205] on div "Troy Broome PSYC 3322 Fall 2025 Robin's Group" at bounding box center [497, 199] width 607 height 55
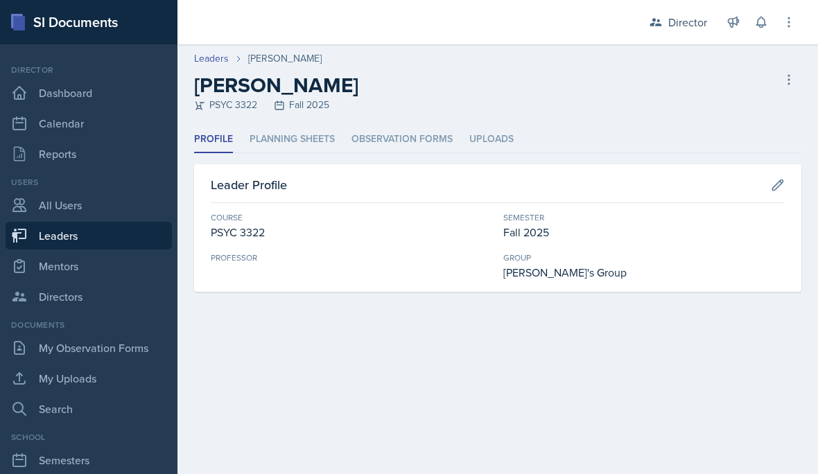
click at [467, 431] on main "Leaders Troy Broome Troy Broome PSYC 3322 Fall 2025 Delete Leader Profile Plann…" at bounding box center [497, 259] width 641 height 430
click at [290, 141] on li "Planning Sheets" at bounding box center [292, 139] width 85 height 27
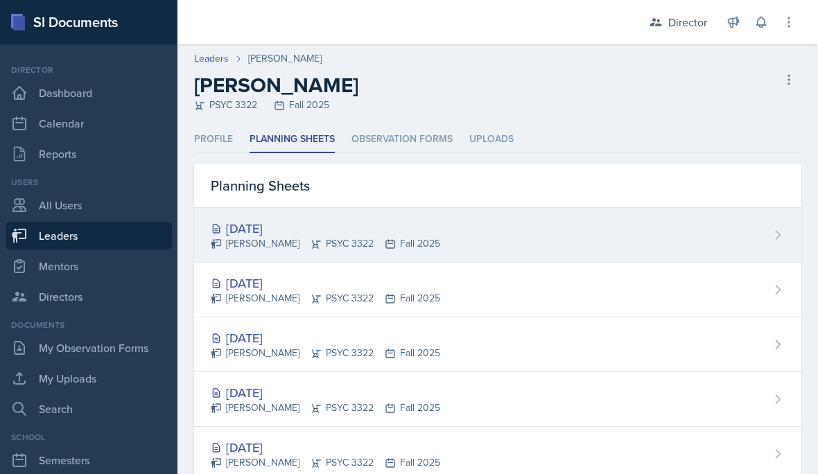
click at [443, 238] on div "Sep 18th, 2025 Troy Broome PSYC 3322 Fall 2025" at bounding box center [497, 235] width 607 height 55
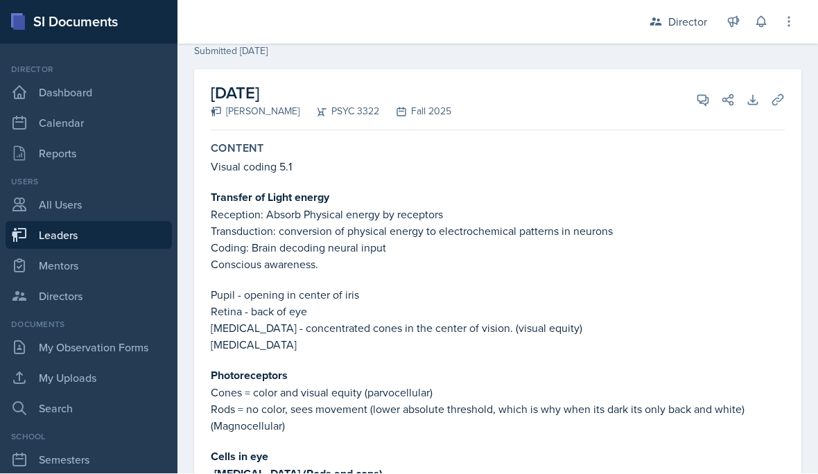
scroll to position [36, 0]
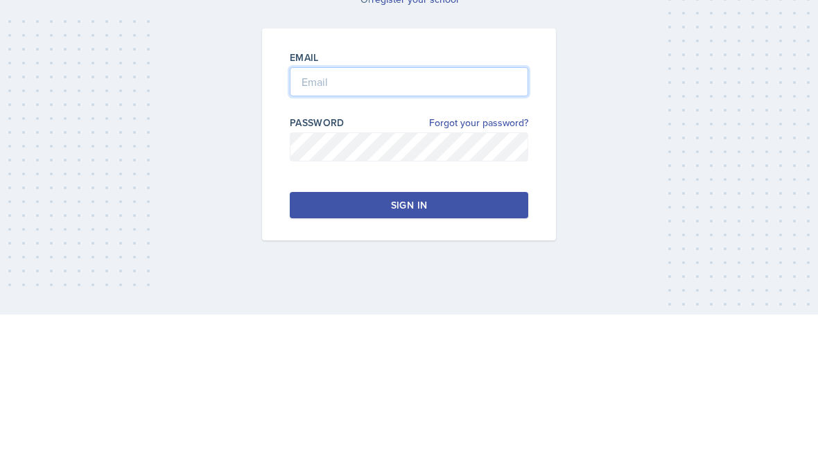
type input "[PERSON_NAME][EMAIL_ADDRESS][DOMAIN_NAME]"
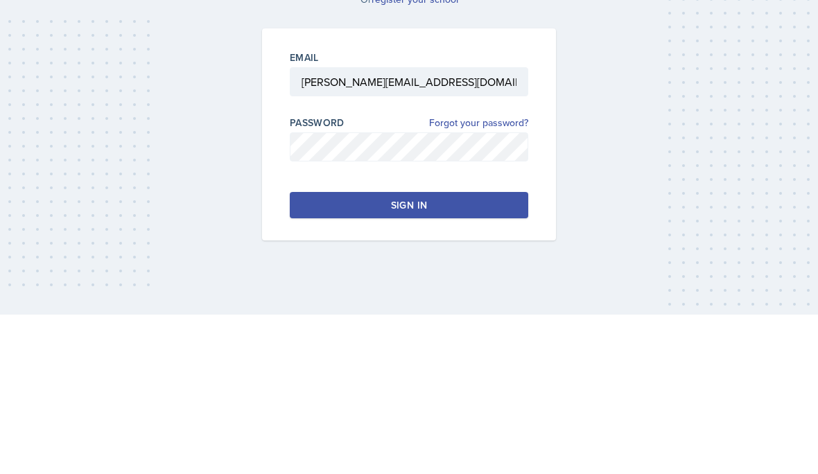
scroll to position [62, 0]
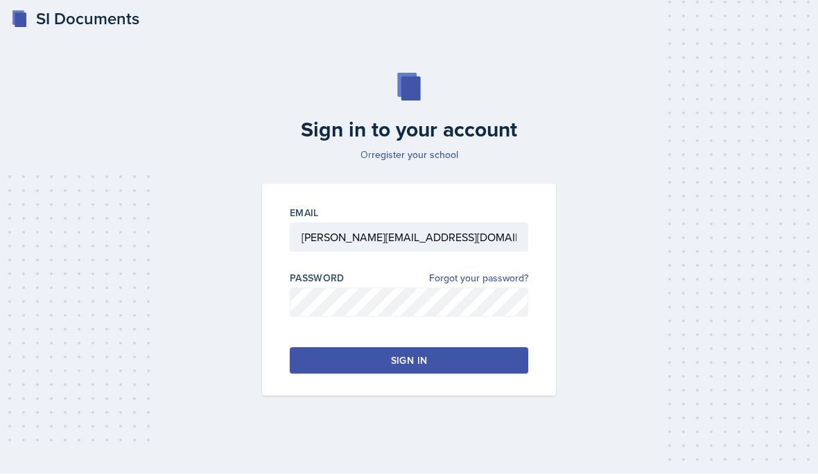
click at [443, 348] on button "Sign in" at bounding box center [409, 361] width 238 height 26
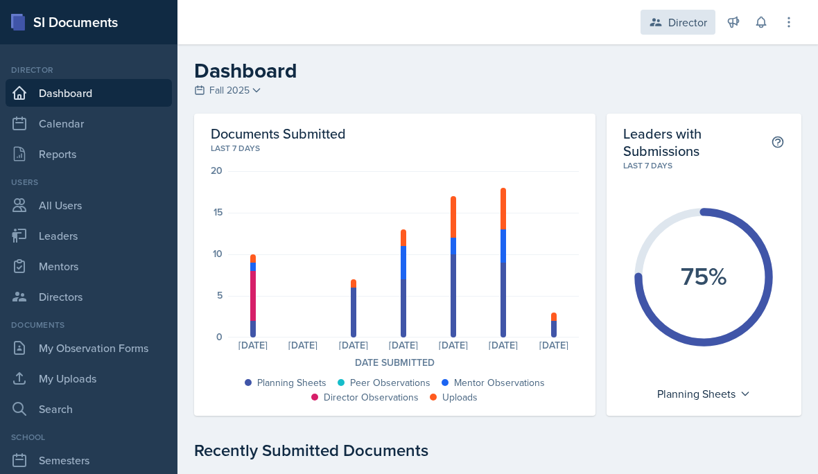
click at [686, 31] on div "Director" at bounding box center [678, 22] width 75 height 25
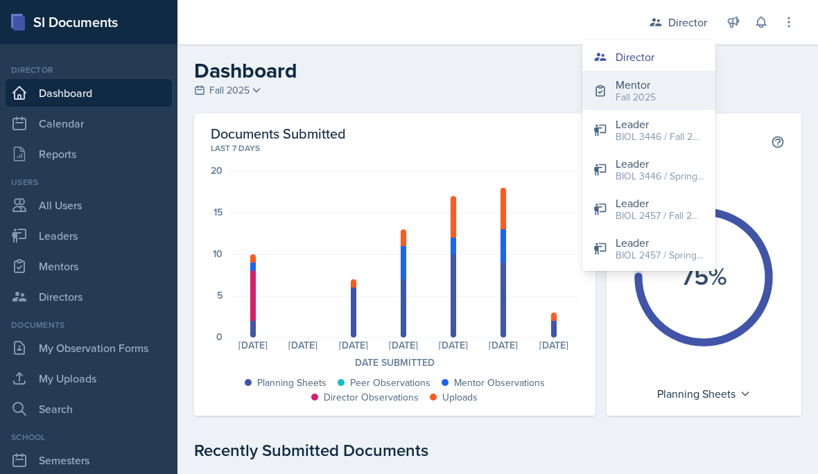
click at [661, 96] on button "Mentor Fall 2025" at bounding box center [648, 91] width 133 height 40
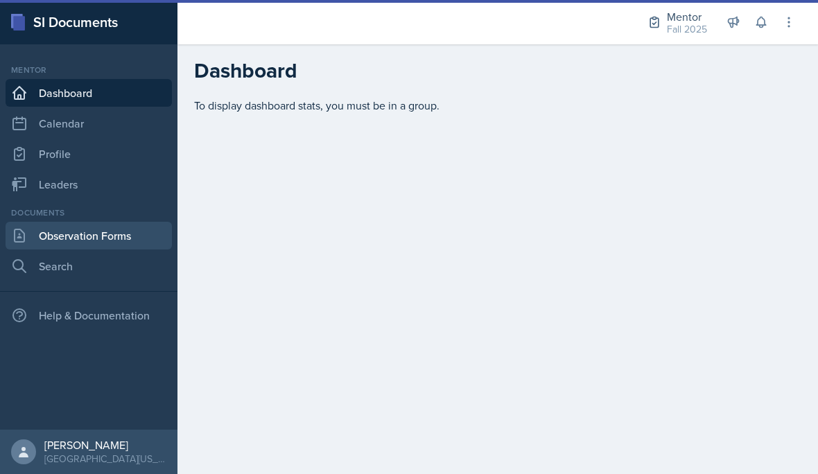
click at [121, 242] on link "Observation Forms" at bounding box center [89, 236] width 166 height 28
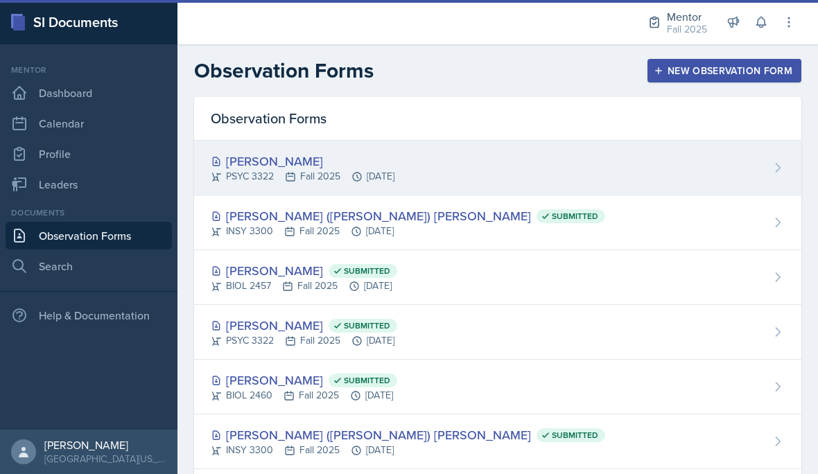
click at [382, 158] on div "[PERSON_NAME]" at bounding box center [303, 161] width 184 height 19
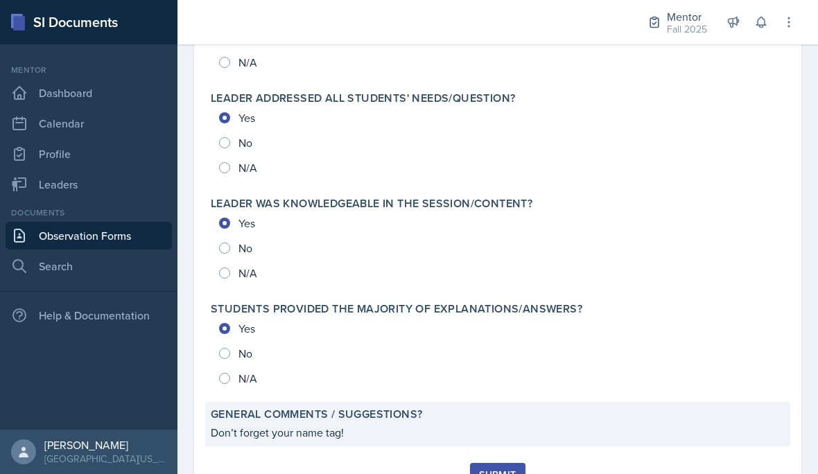
click at [390, 430] on p "Don’t forget your name tag!" at bounding box center [498, 432] width 574 height 17
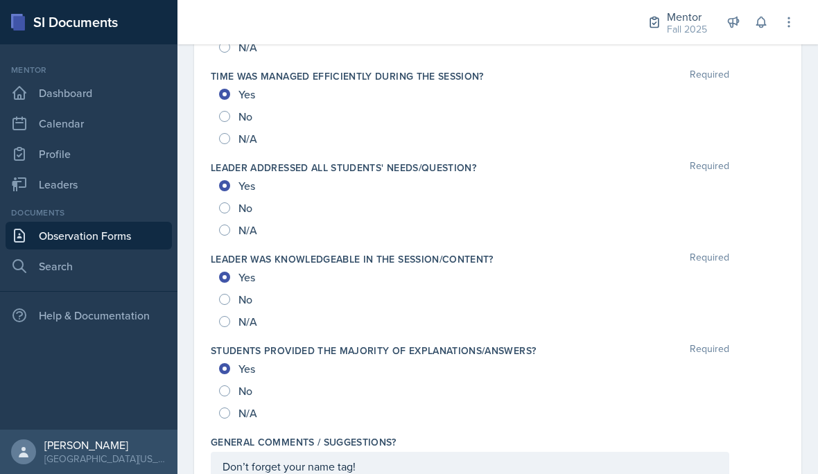
scroll to position [53, 0]
click at [417, 452] on div "Don’t forget your name tag!" at bounding box center [470, 466] width 519 height 29
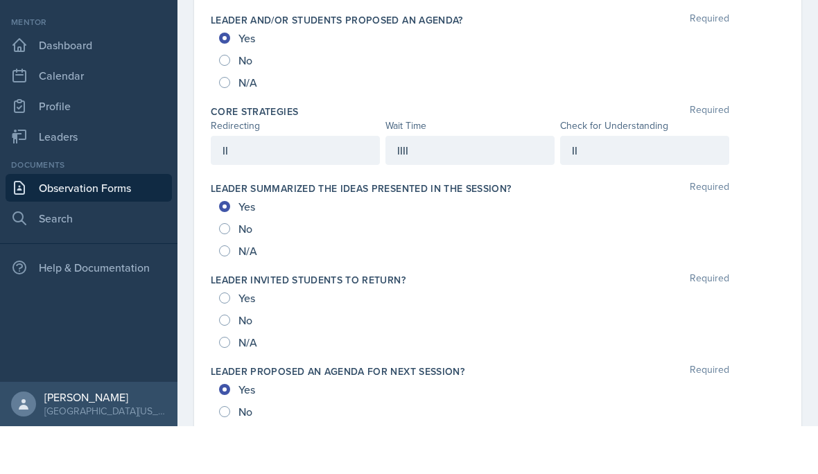
scroll to position [660, 0]
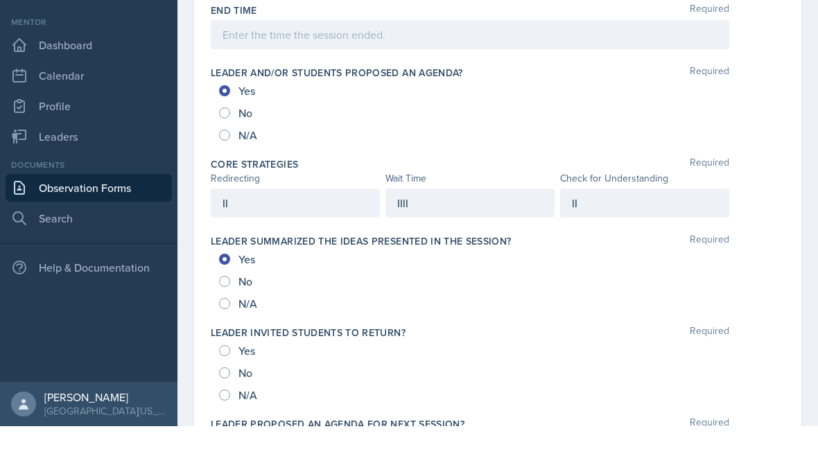
click at [246, 414] on span "No" at bounding box center [245, 421] width 14 height 14
click at [230, 415] on input "No" at bounding box center [224, 420] width 11 height 11
radio input "true"
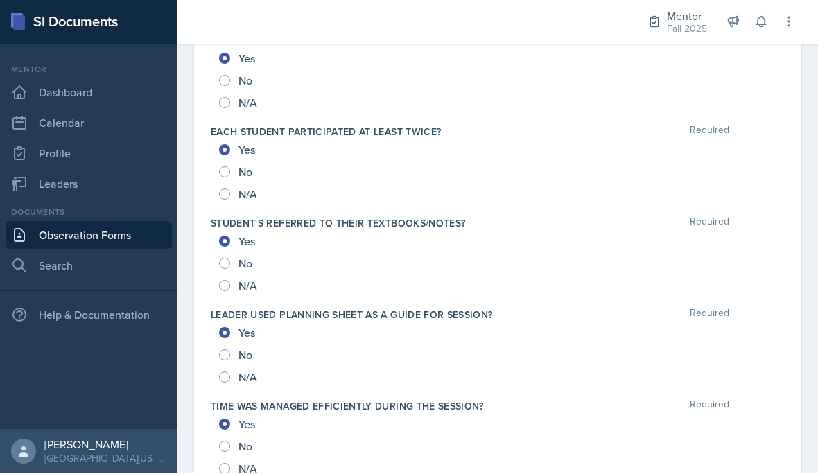
scroll to position [1103, 0]
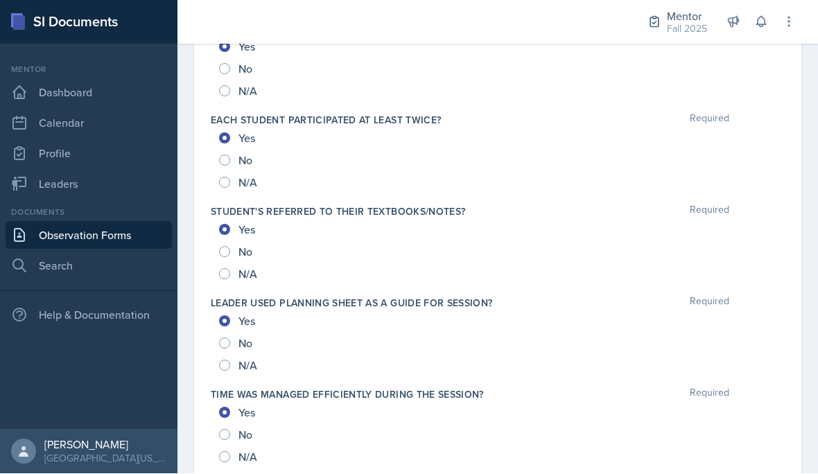
click at [239, 428] on span "No" at bounding box center [245, 435] width 14 height 14
click at [230, 430] on input "No" at bounding box center [224, 435] width 11 height 11
radio input "true"
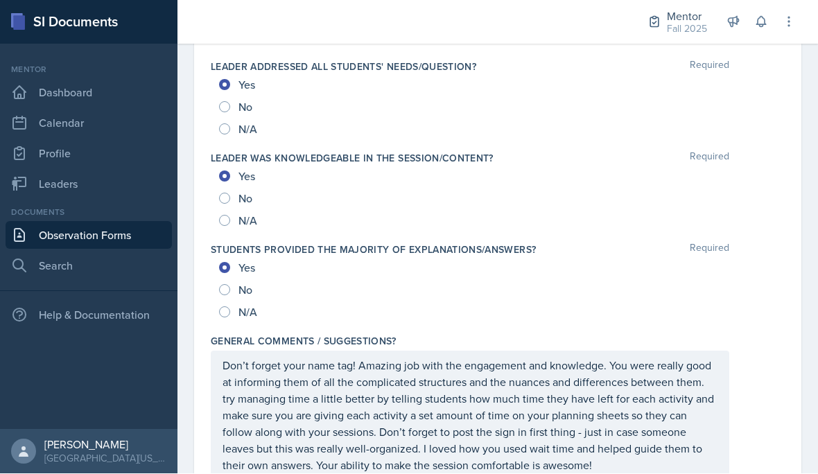
scroll to position [1522, 0]
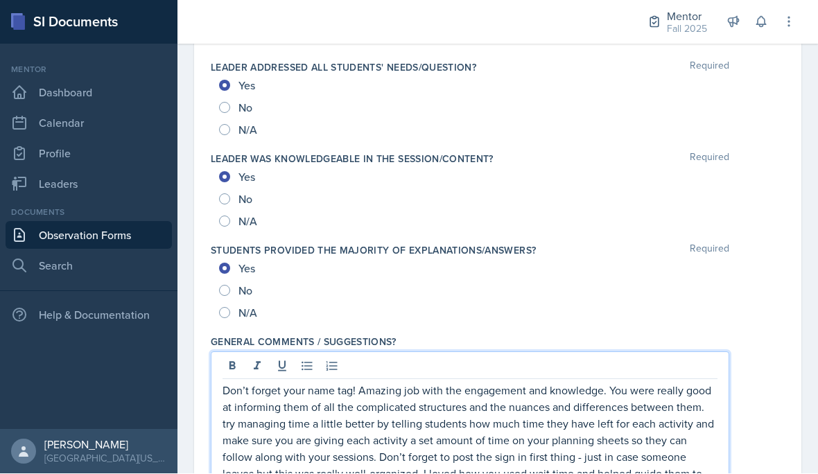
click at [225, 383] on p "Don’t forget your name tag! Amazing job with the engagement and knowledge. You …" at bounding box center [470, 441] width 495 height 116
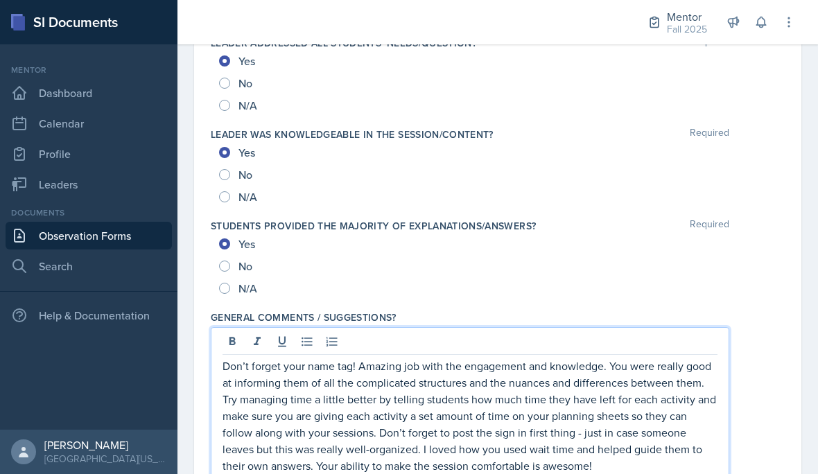
scroll to position [1546, 0]
click at [374, 365] on p "Don’t forget your name tag! Amazing job with the engagement and knowledge. You …" at bounding box center [470, 416] width 495 height 116
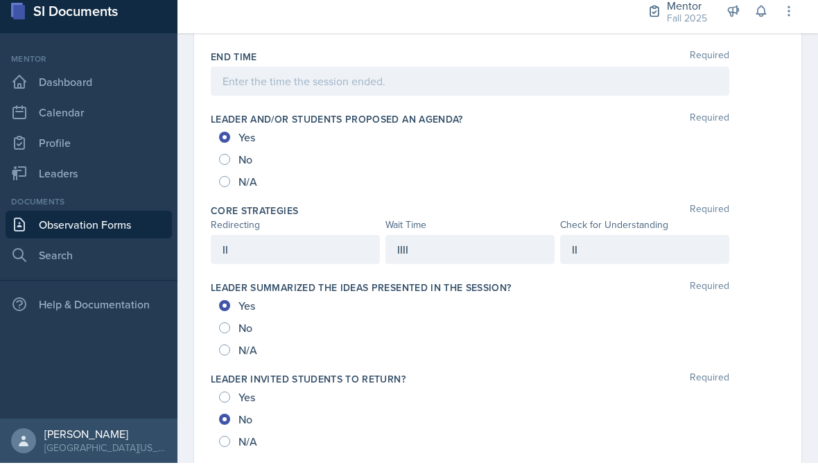
scroll to position [630, 0]
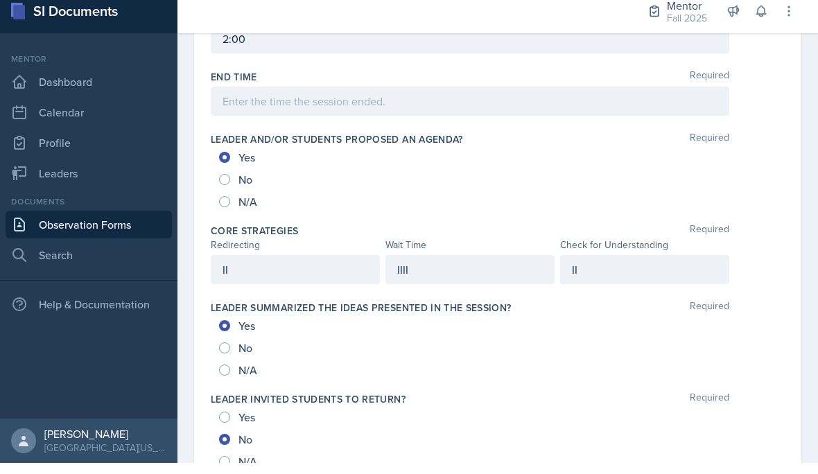
click at [619, 266] on div "II" at bounding box center [644, 280] width 169 height 29
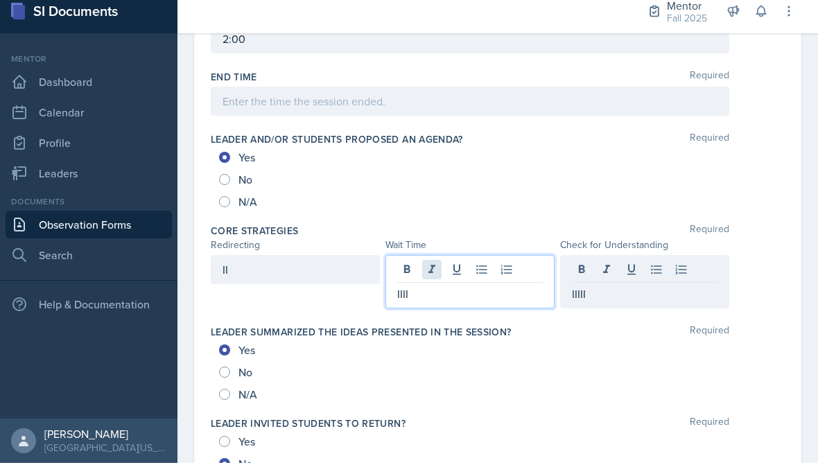
click at [425, 266] on div "IIII" at bounding box center [469, 292] width 169 height 53
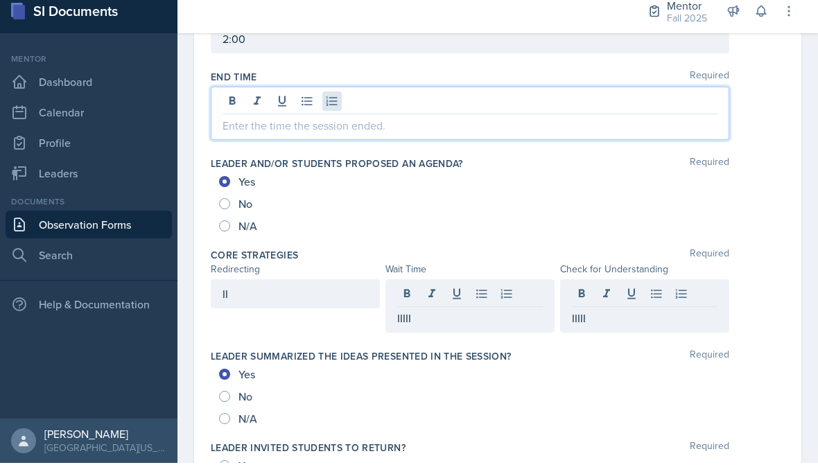
click at [337, 98] on div at bounding box center [470, 124] width 519 height 53
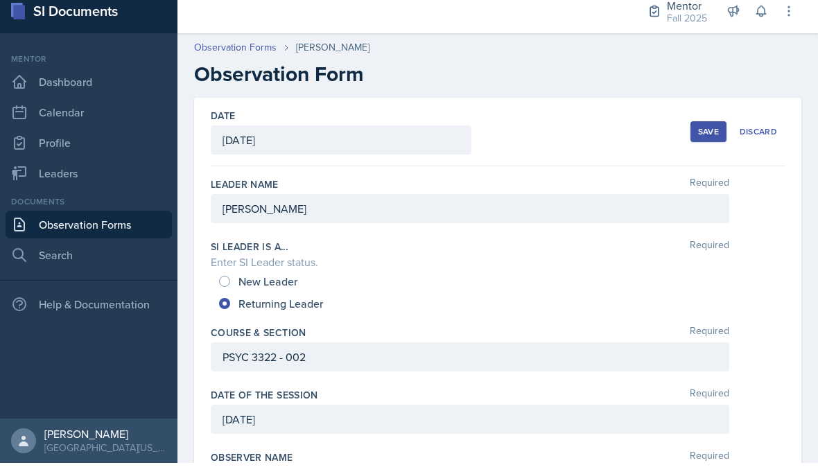
scroll to position [0, 0]
click at [718, 137] on div "Save" at bounding box center [708, 142] width 21 height 11
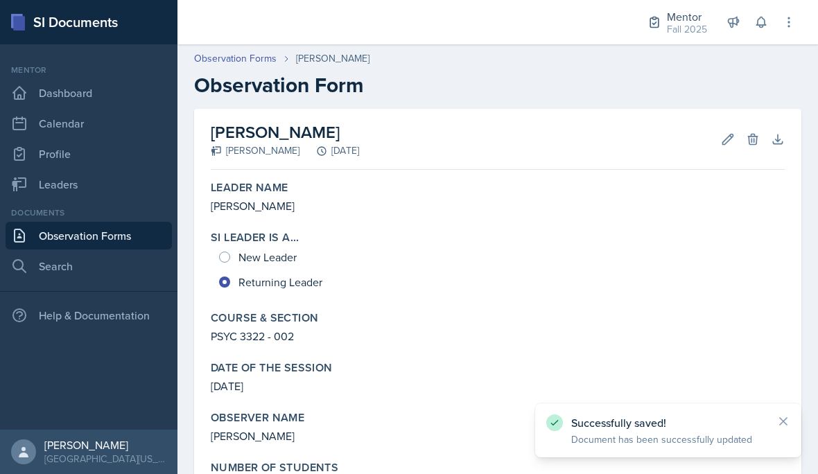
click at [799, 33] on div "Mentor Fall 2025 Director Mentor Fall 2025 Leader BIOL 3446 / Fall 2023 Leader …" at bounding box center [497, 22] width 641 height 44
click at [799, 31] on div "Mentor Fall 2025 Director Mentor Fall 2025 Leader BIOL 3446 / Fall 2023 Leader …" at bounding box center [497, 22] width 641 height 44
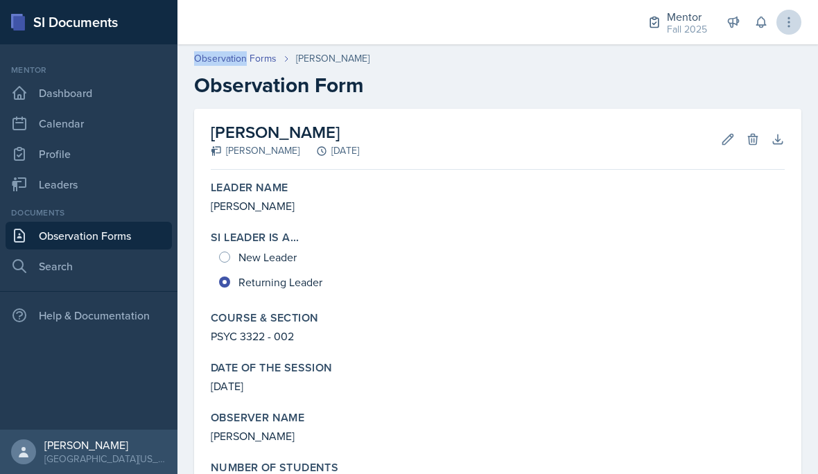
click at [799, 30] on button at bounding box center [788, 22] width 25 height 25
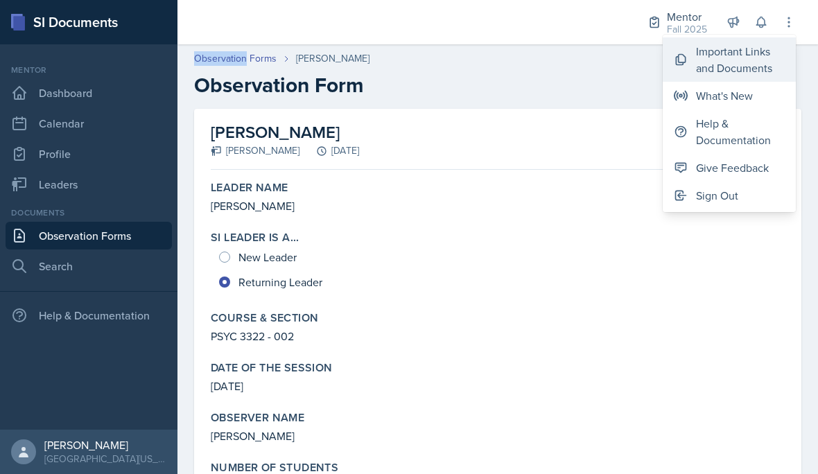
click at [751, 65] on div "Important Links and Documents" at bounding box center [740, 59] width 89 height 33
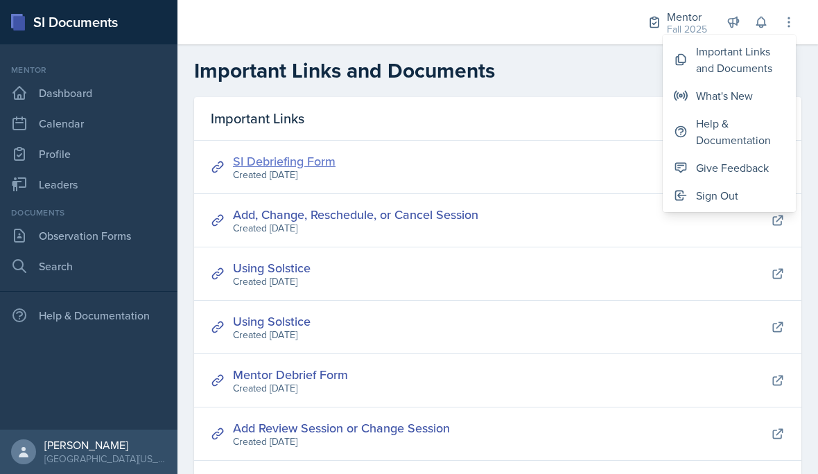
click at [259, 157] on link "SI Debriefing Form" at bounding box center [284, 161] width 103 height 17
